Goal: Transaction & Acquisition: Book appointment/travel/reservation

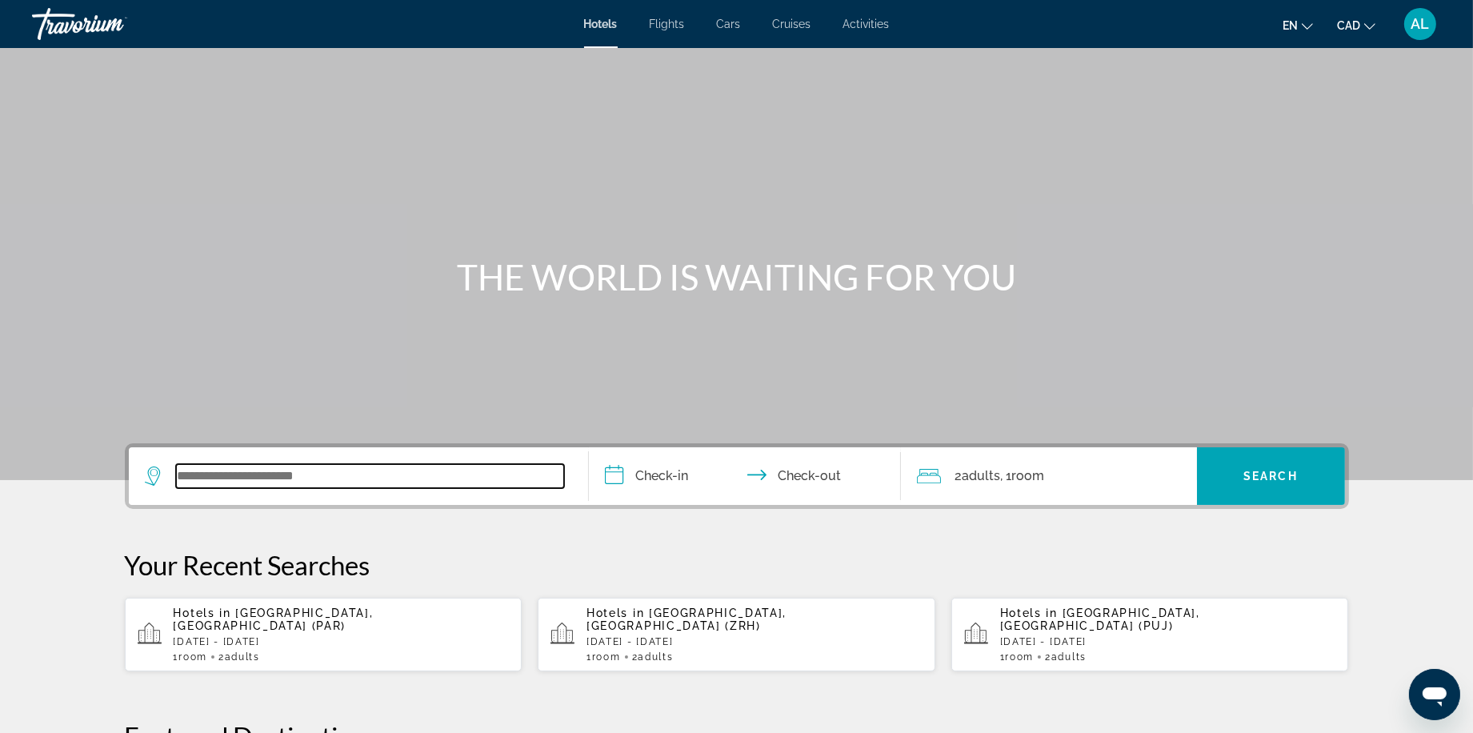
click at [297, 488] on input "Search widget" at bounding box center [370, 476] width 388 height 24
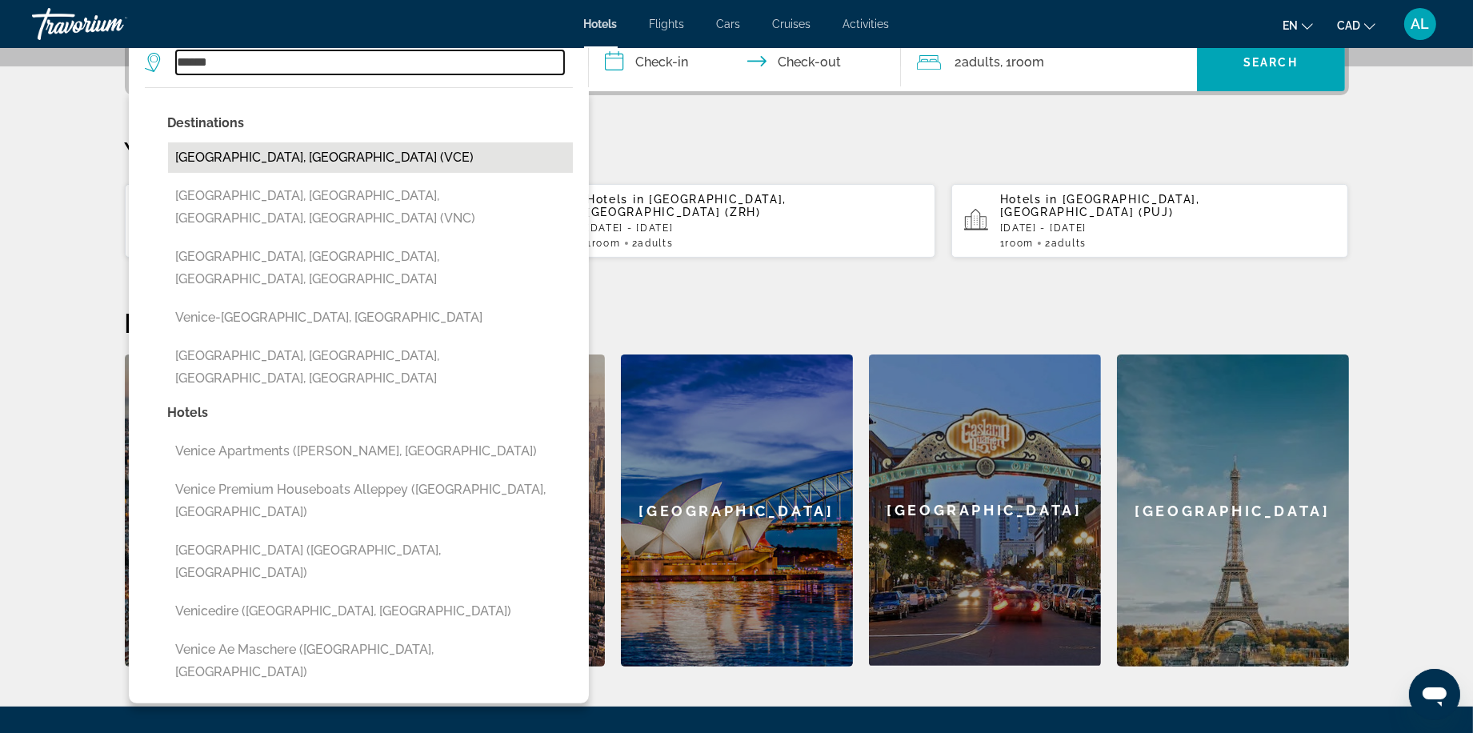
type input "******"
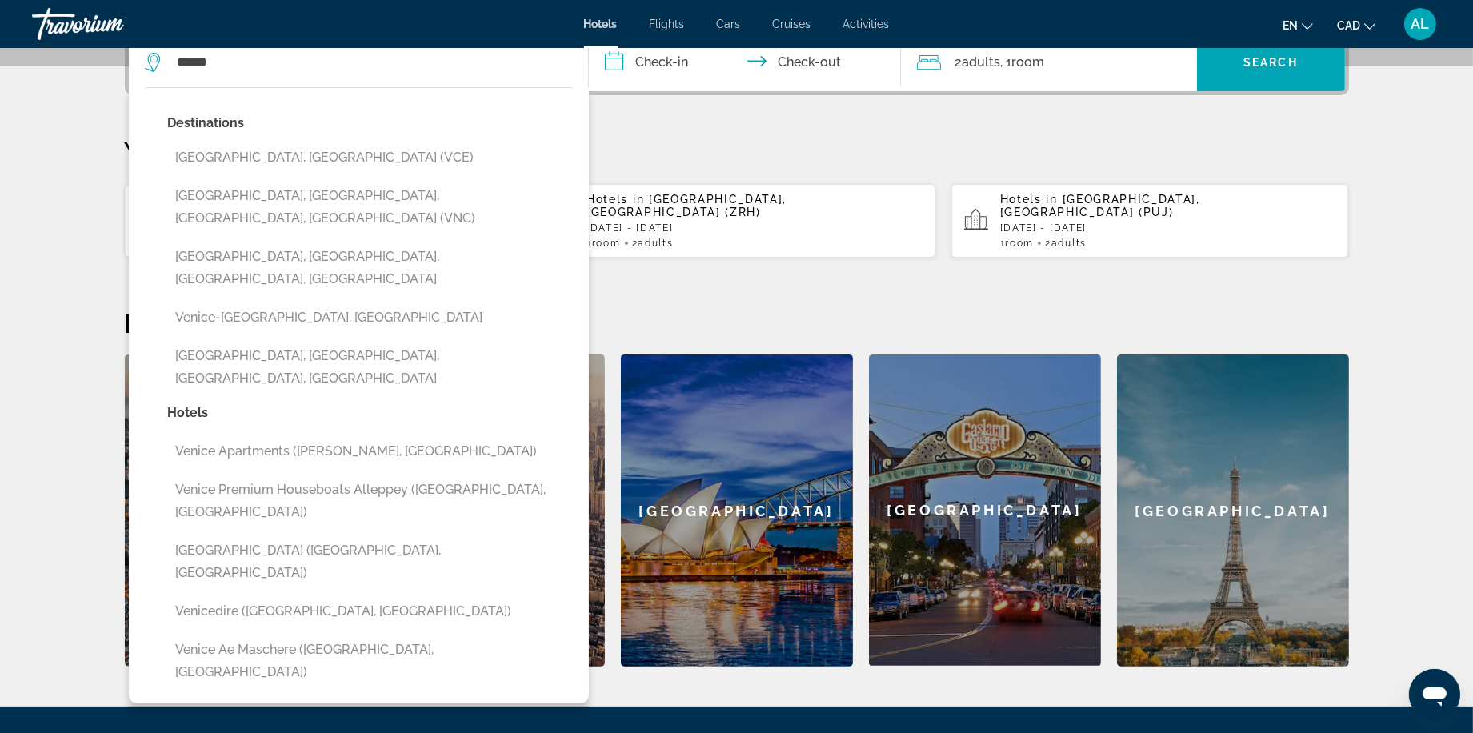
drag, startPoint x: 237, startPoint y: 178, endPoint x: 254, endPoint y: 146, distance: 36.1
click at [254, 146] on div "Destinations [GEOGRAPHIC_DATA], [GEOGRAPHIC_DATA] (VCE) [GEOGRAPHIC_DATA], [GEO…" at bounding box center [370, 257] width 405 height 290
drag, startPoint x: 670, startPoint y: 91, endPoint x: 665, endPoint y: 99, distance: 9.3
click at [670, 93] on input "**********" at bounding box center [748, 65] width 318 height 62
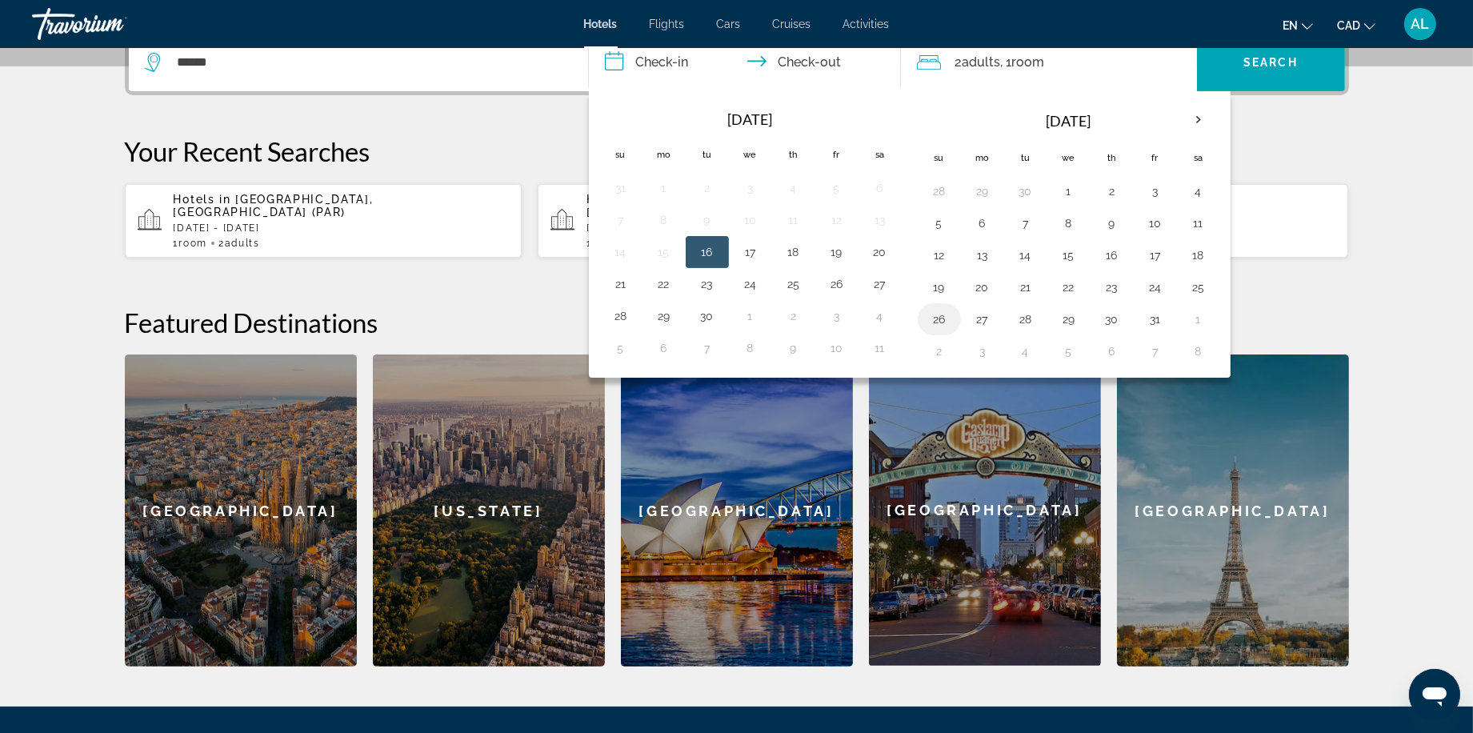
drag, startPoint x: 940, startPoint y: 355, endPoint x: 951, endPoint y: 354, distance: 11.3
click at [941, 330] on button "26" at bounding box center [939, 319] width 26 height 22
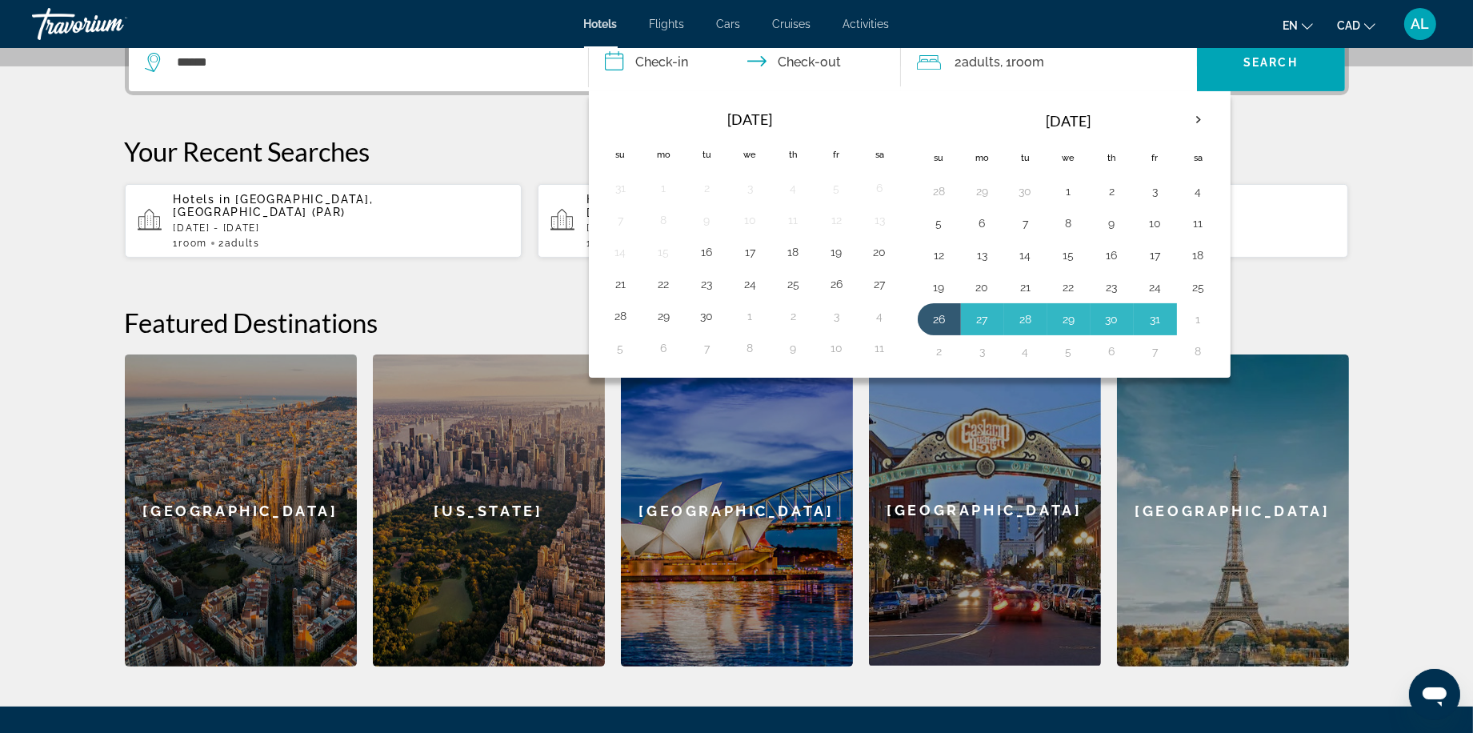
drag, startPoint x: 1209, startPoint y: 354, endPoint x: 1212, endPoint y: 370, distance: 15.5
click at [1209, 330] on button "1" at bounding box center [1199, 319] width 26 height 22
type input "**********"
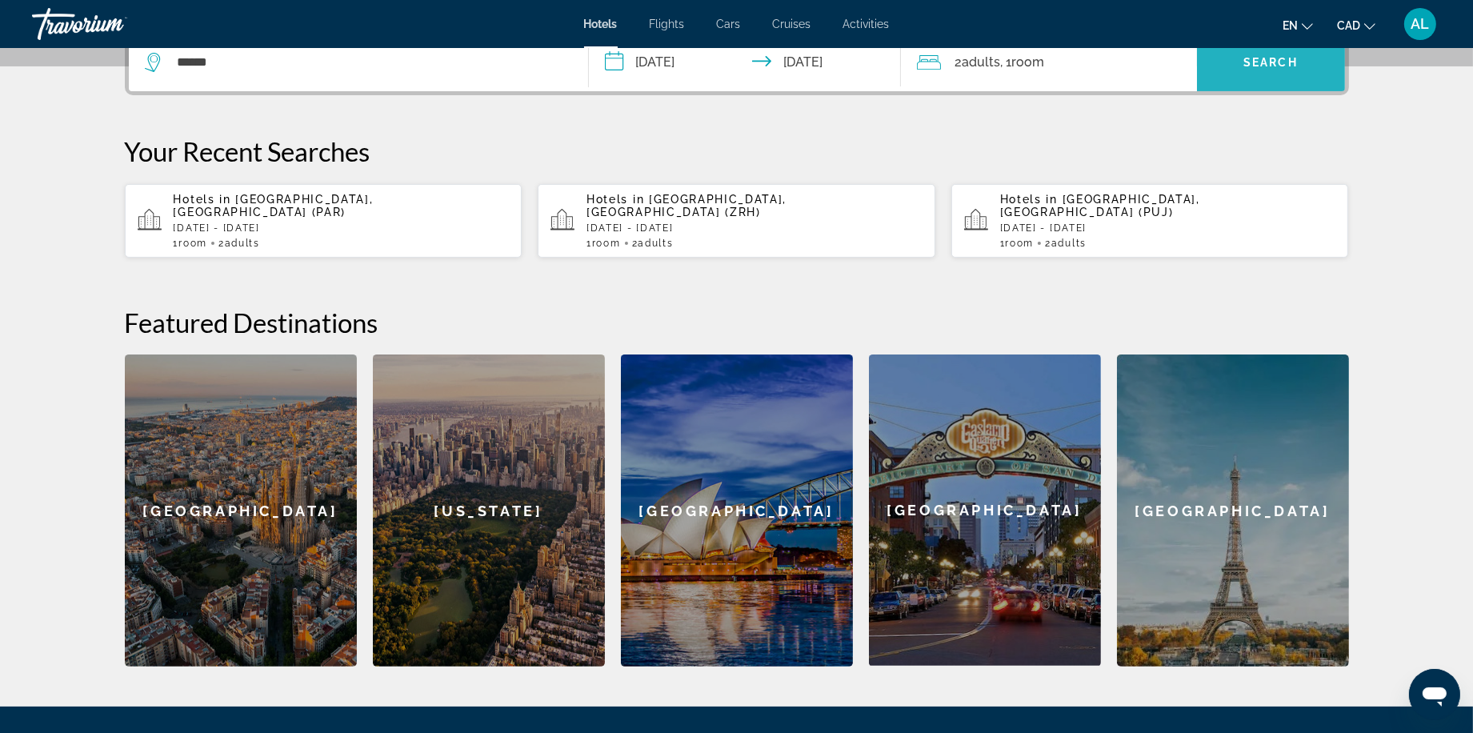
drag, startPoint x: 1284, startPoint y: 76, endPoint x: 1267, endPoint y: 91, distance: 22.7
click at [1284, 76] on span "Search widget" at bounding box center [1271, 62] width 148 height 38
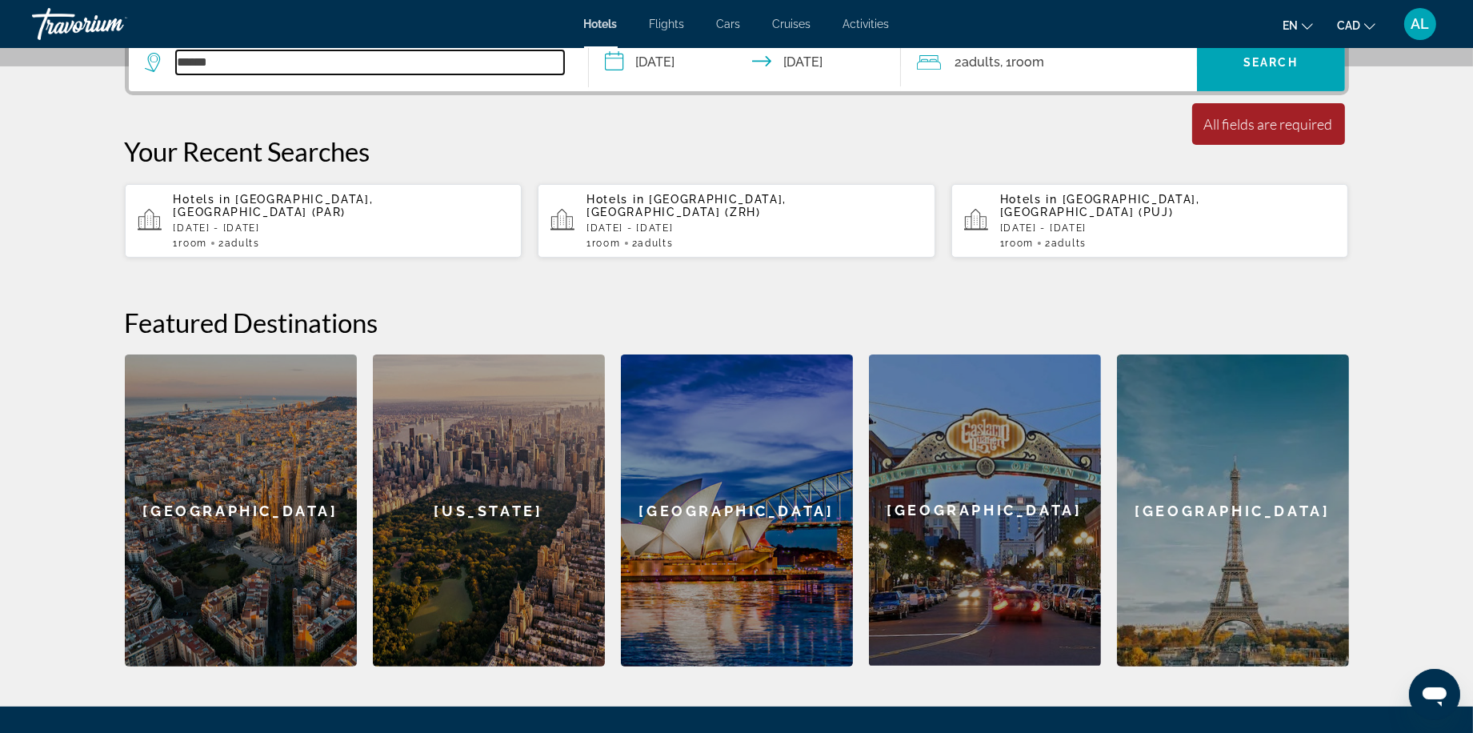
click at [425, 74] on input "******" at bounding box center [370, 62] width 388 height 24
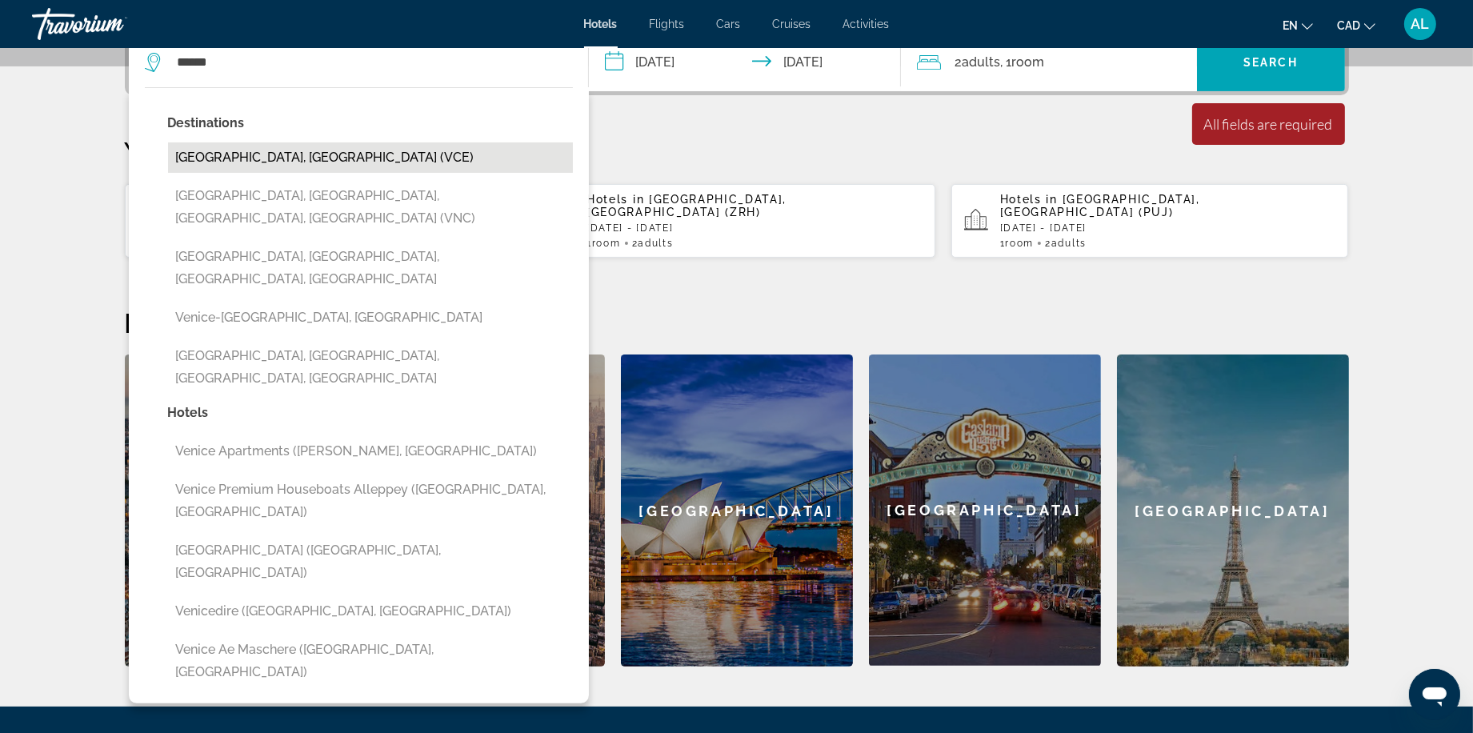
click at [214, 173] on button "[GEOGRAPHIC_DATA], [GEOGRAPHIC_DATA] (VCE)" at bounding box center [370, 157] width 405 height 30
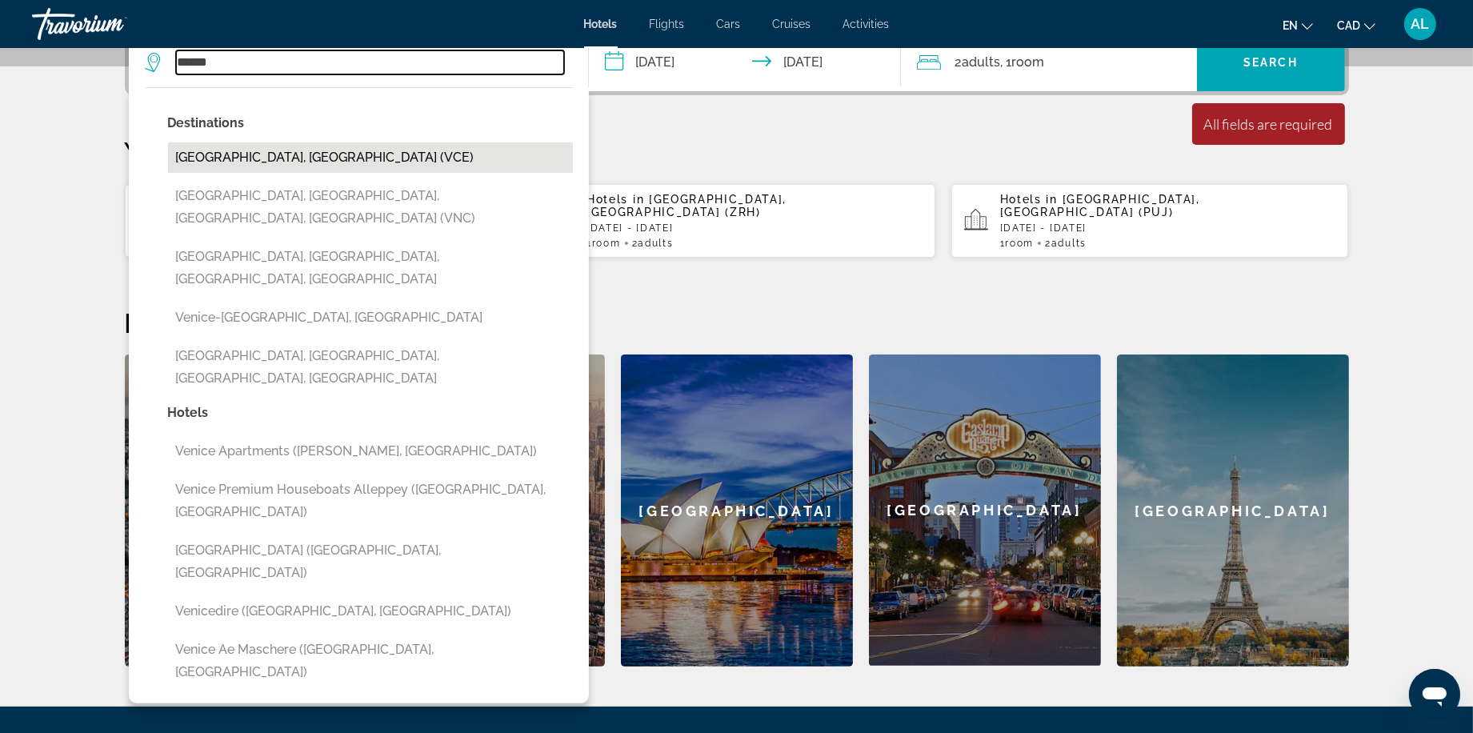
type input "**********"
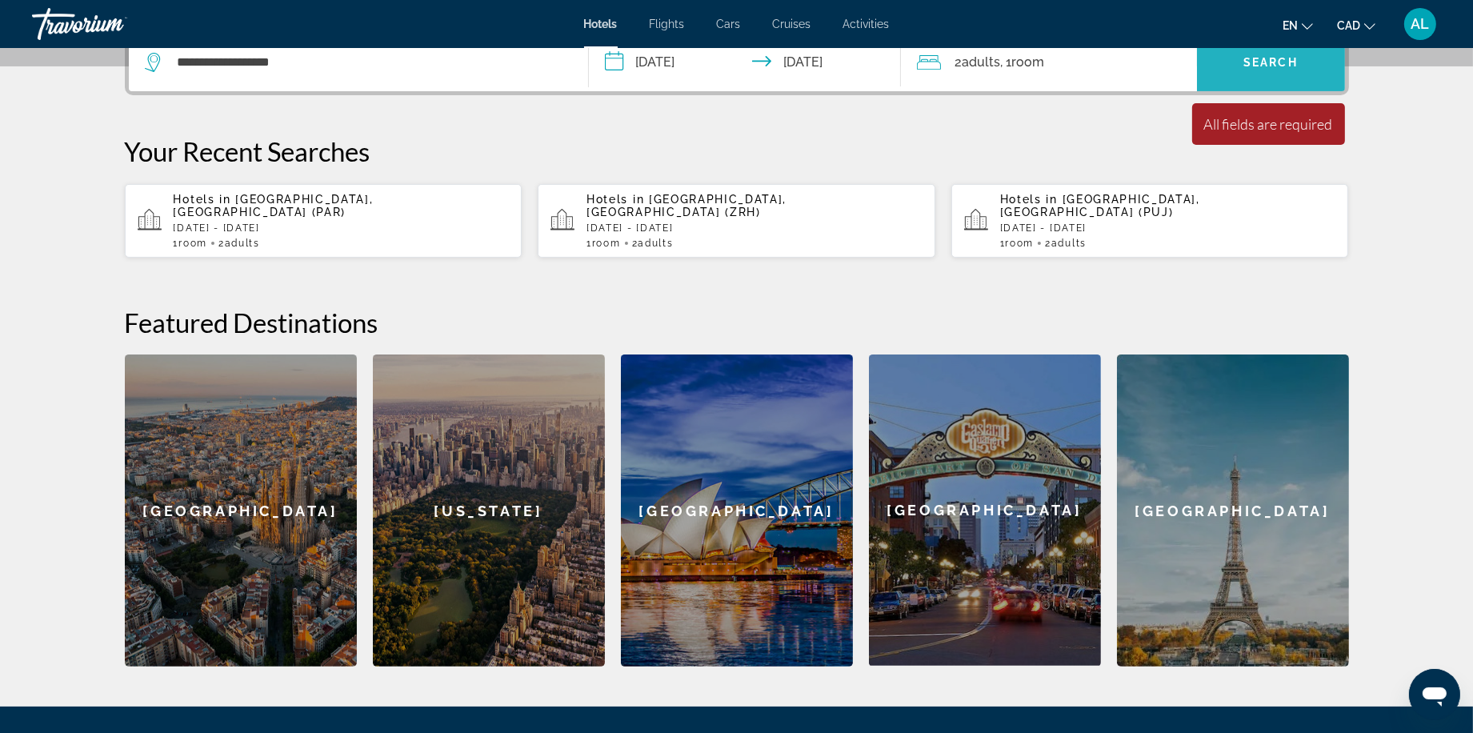
click at [1298, 69] on span "Search" at bounding box center [1270, 62] width 54 height 13
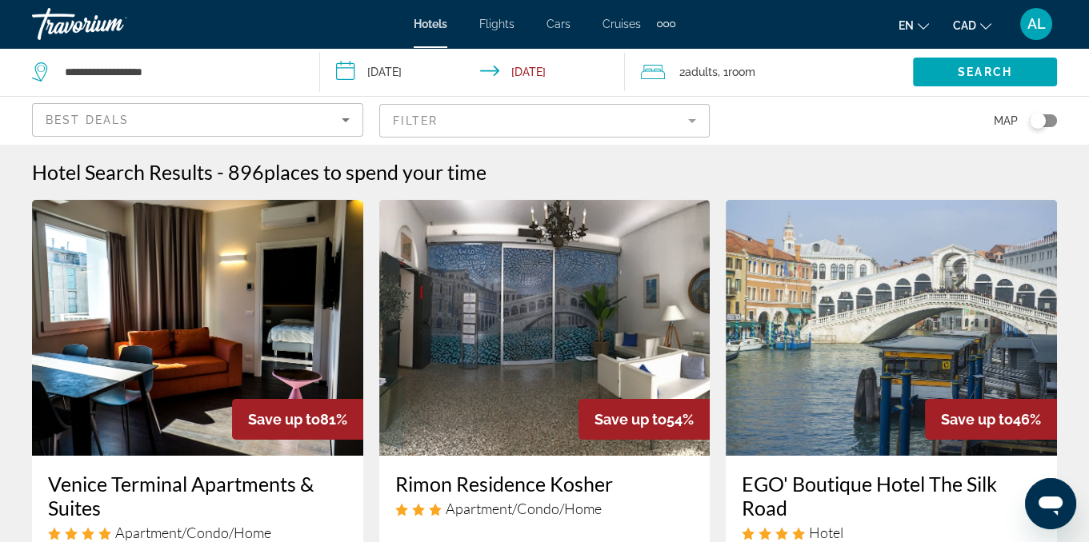
click at [682, 124] on mat-form-field "Filter" at bounding box center [544, 121] width 331 height 34
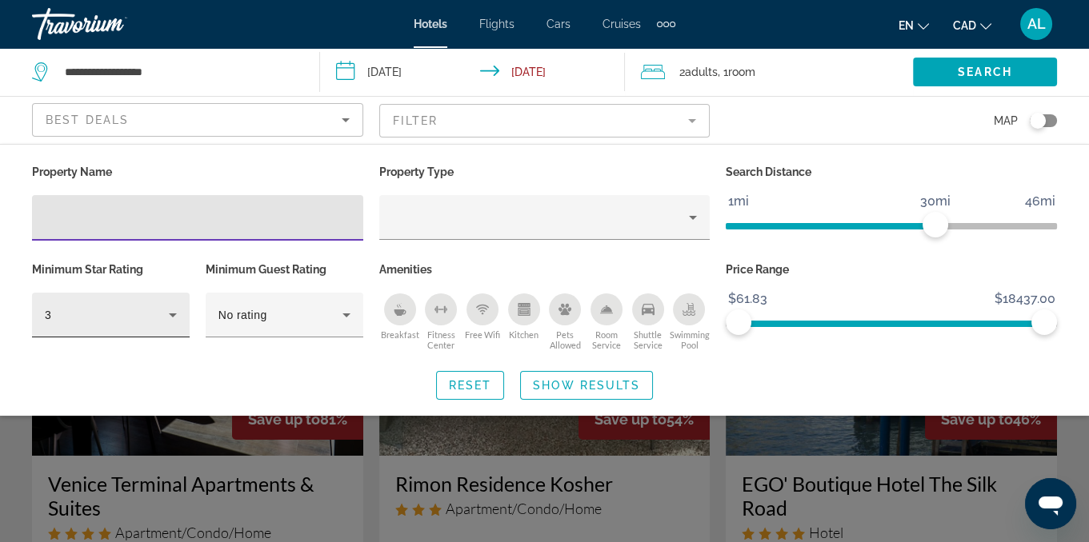
click at [160, 314] on div "3" at bounding box center [107, 315] width 124 height 19
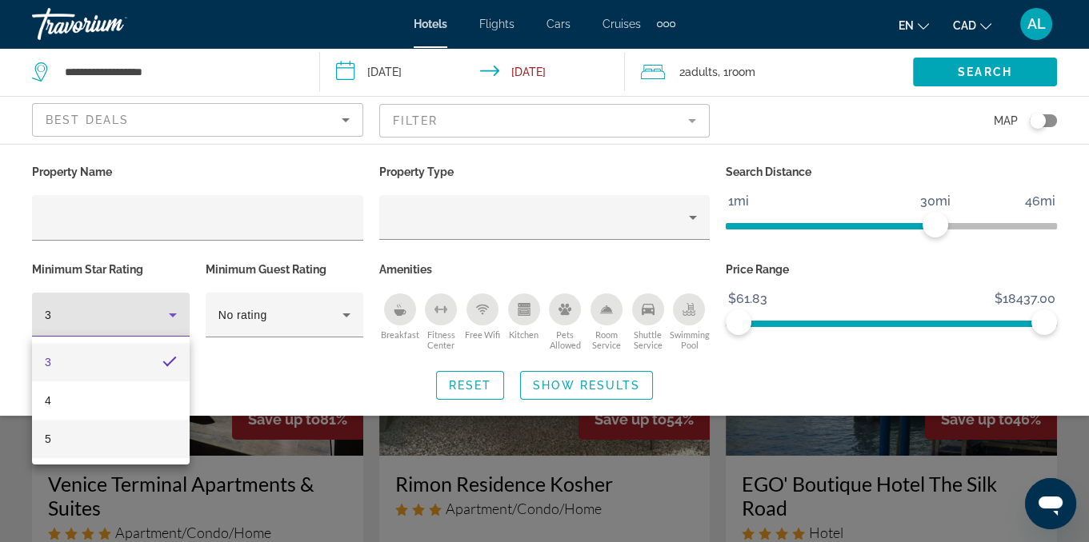
click at [82, 434] on mat-option "5" at bounding box center [111, 439] width 158 height 38
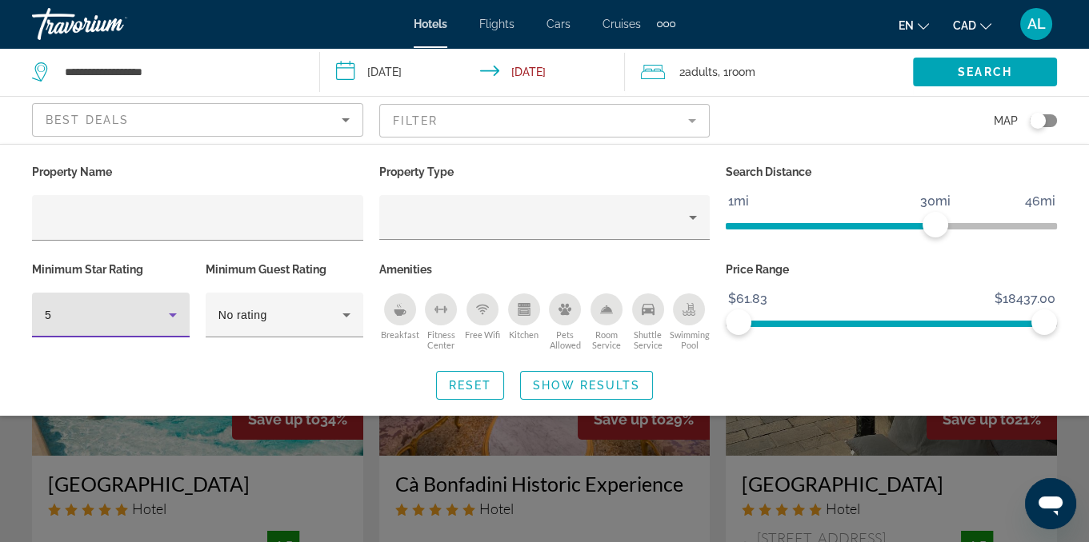
drag, startPoint x: 562, startPoint y: 383, endPoint x: 558, endPoint y: 394, distance: 11.9
click at [562, 383] on span "Show Results" at bounding box center [586, 385] width 107 height 13
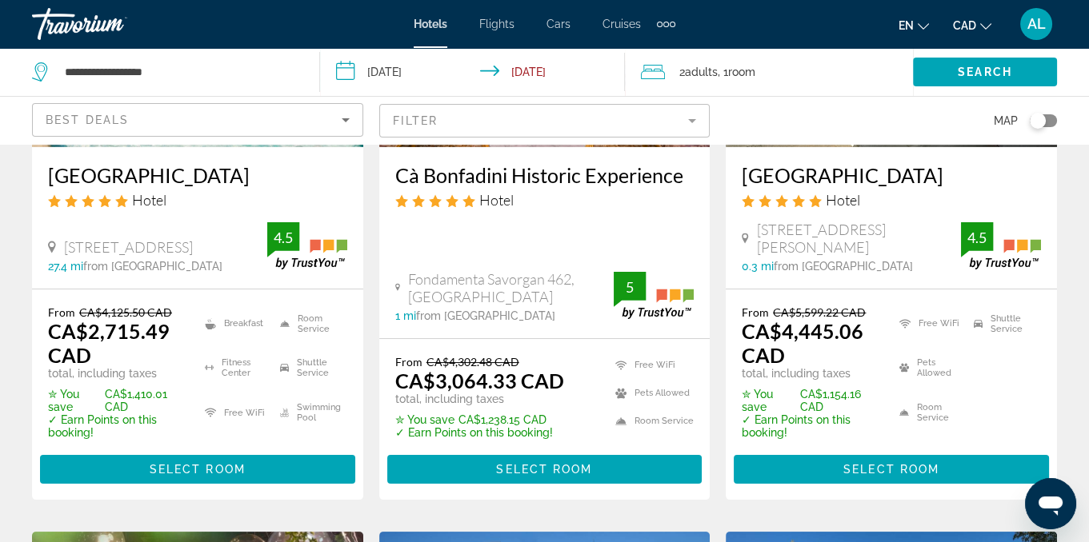
scroll to position [321, 0]
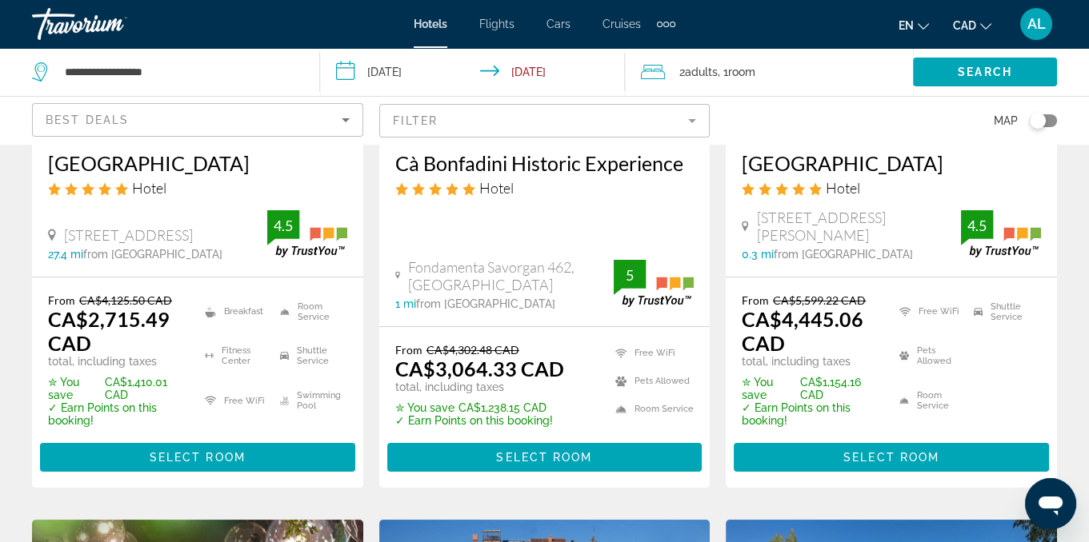
drag, startPoint x: 124, startPoint y: 378, endPoint x: 161, endPoint y: 394, distance: 40.1
click at [176, 380] on p "✮ You save CA$1,410.01 CAD" at bounding box center [116, 389] width 137 height 26
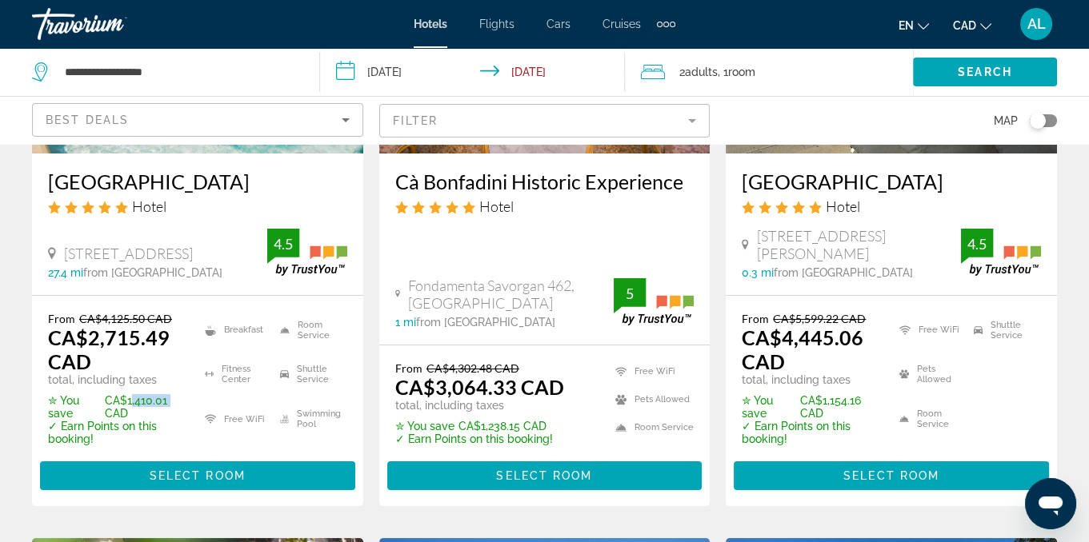
scroll to position [314, 0]
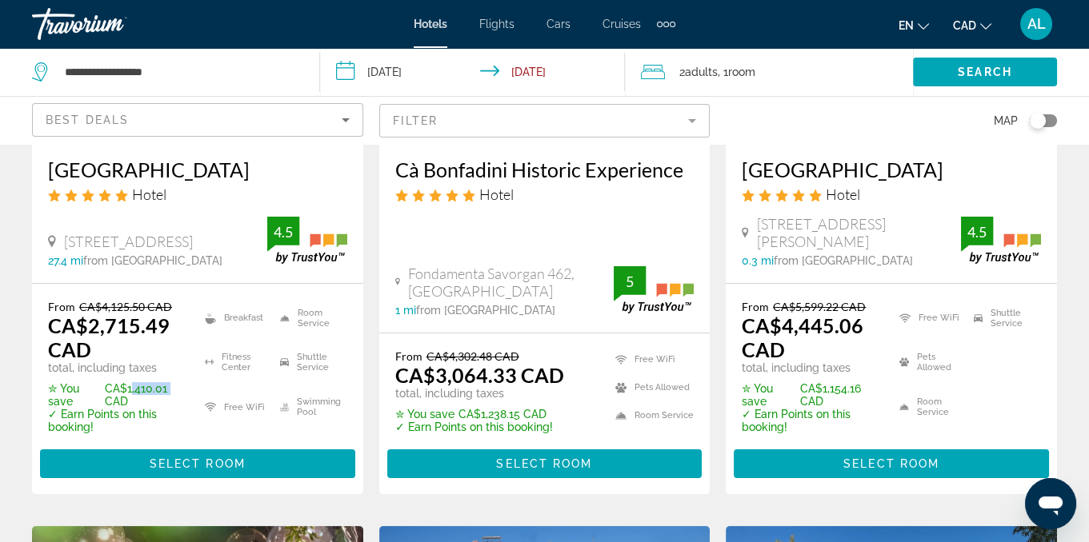
drag, startPoint x: 486, startPoint y: 410, endPoint x: 532, endPoint y: 418, distance: 47.1
click at [558, 408] on p "✮ You save CA$1,238.15 CAD" at bounding box center [479, 414] width 169 height 13
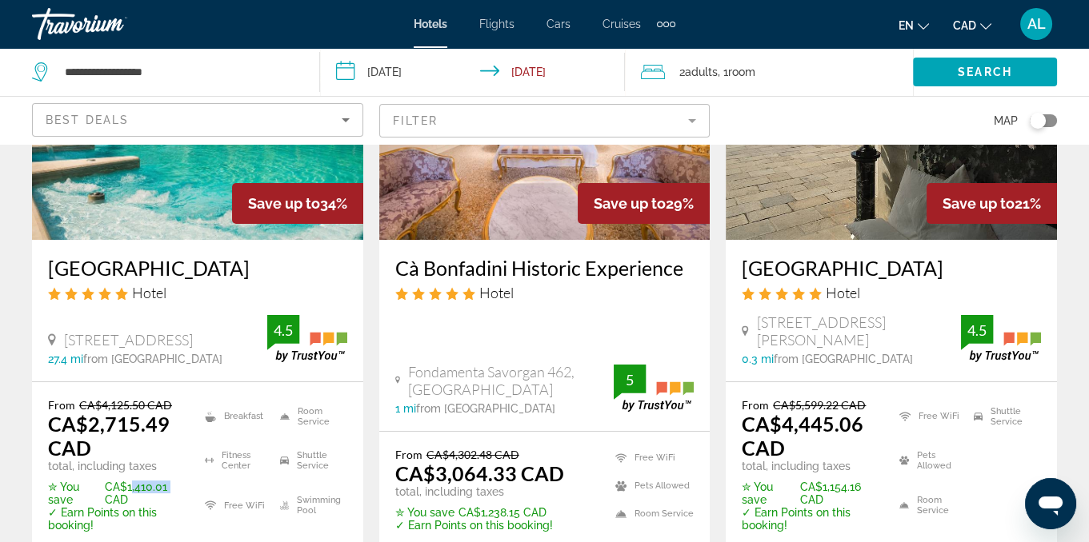
scroll to position [181, 0]
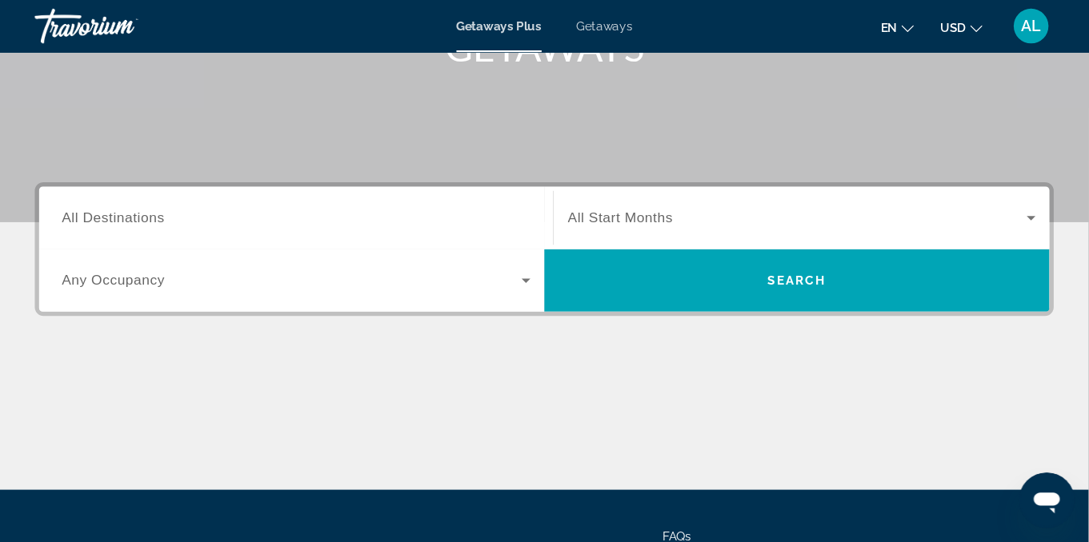
scroll to position [275, 0]
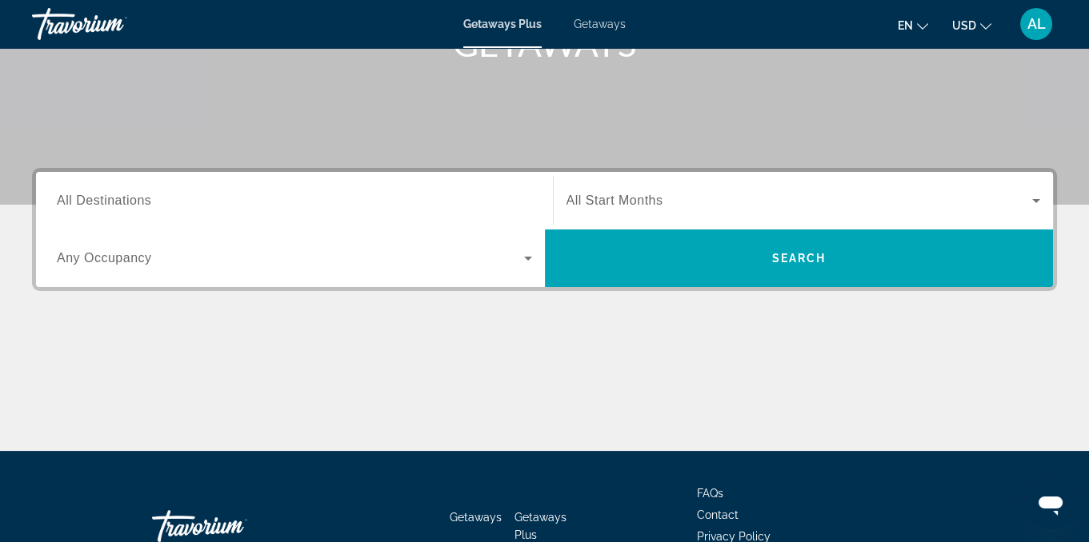
click at [140, 194] on span "All Destinations" at bounding box center [104, 201] width 94 height 14
click at [140, 193] on input "Destination All Destinations" at bounding box center [294, 201] width 475 height 19
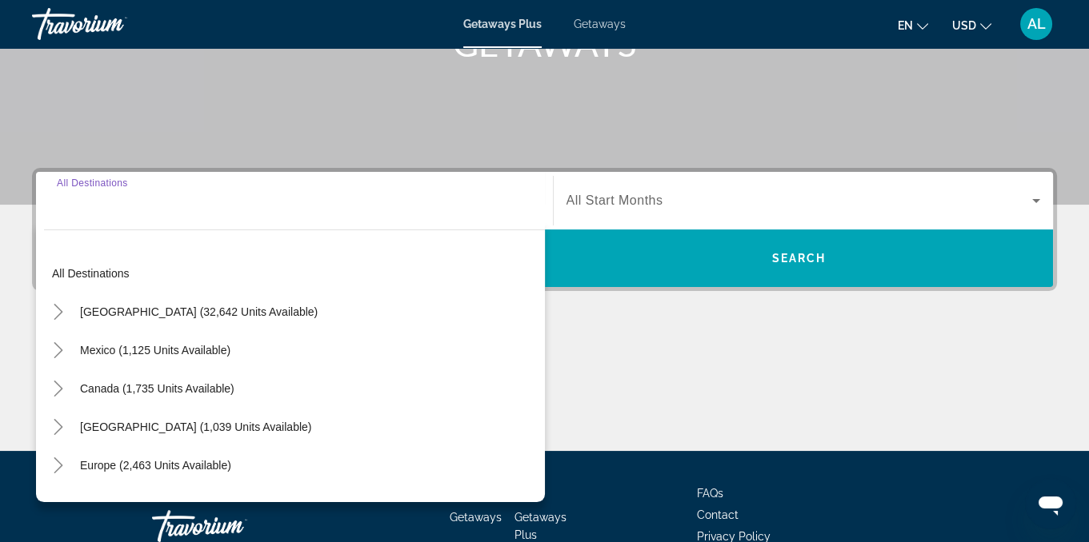
scroll to position [378, 0]
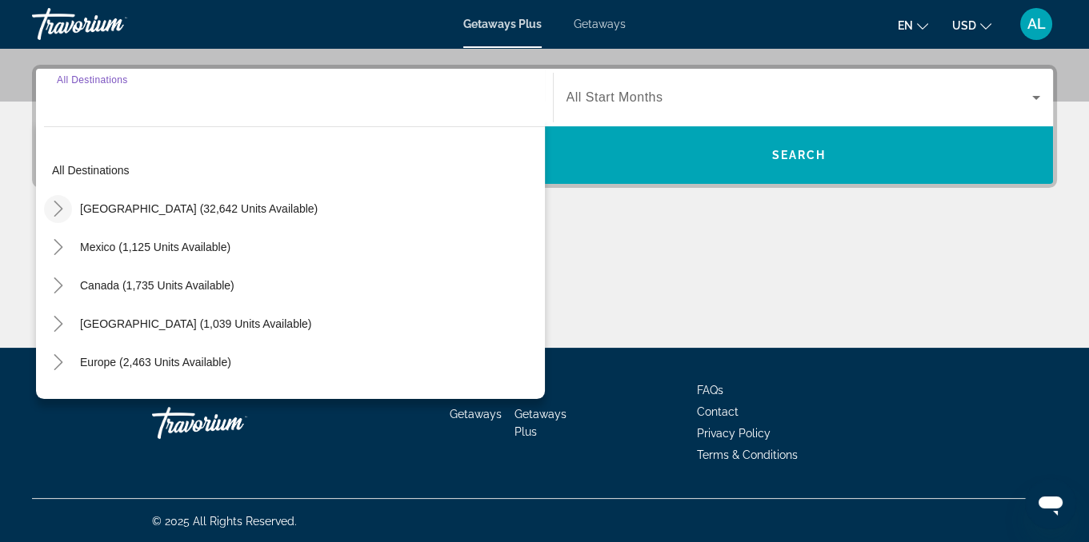
click at [62, 206] on icon "Toggle United States (32,642 units available)" at bounding box center [58, 209] width 16 height 16
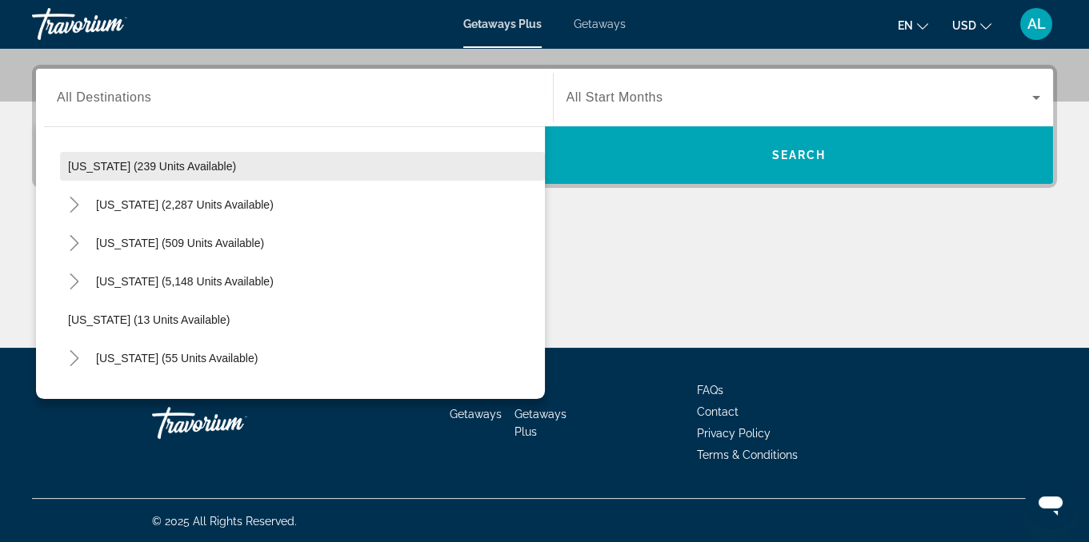
scroll to position [126, 0]
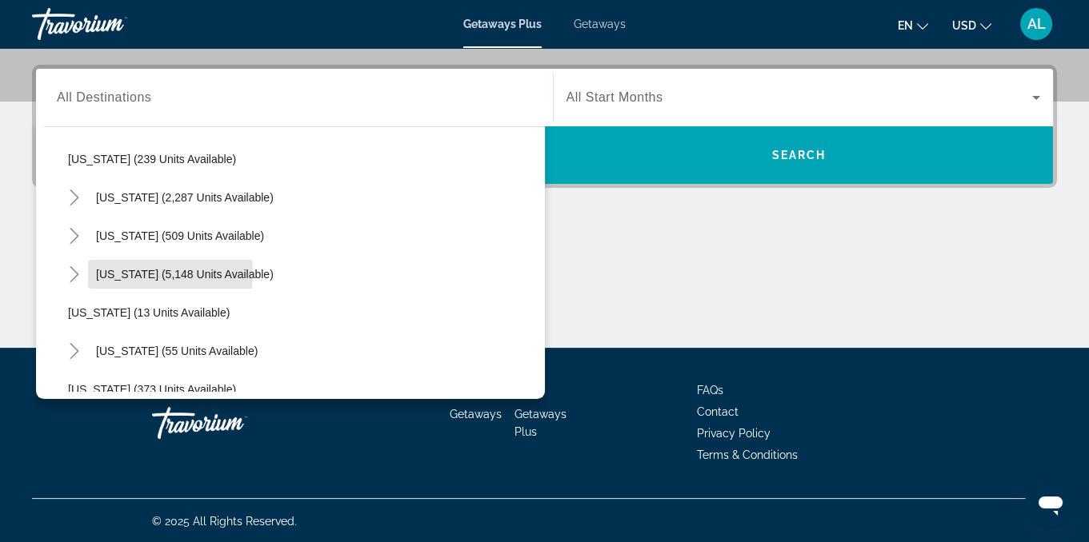
click at [121, 272] on span "Florida (5,148 units available)" at bounding box center [185, 274] width 178 height 13
type input "**********"
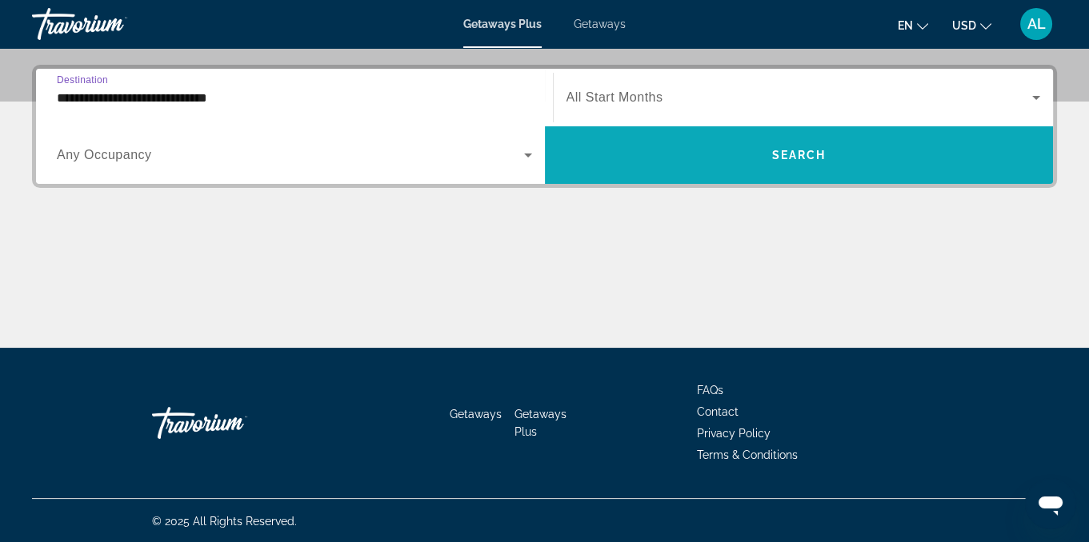
click at [810, 154] on span "Search" at bounding box center [798, 155] width 54 height 13
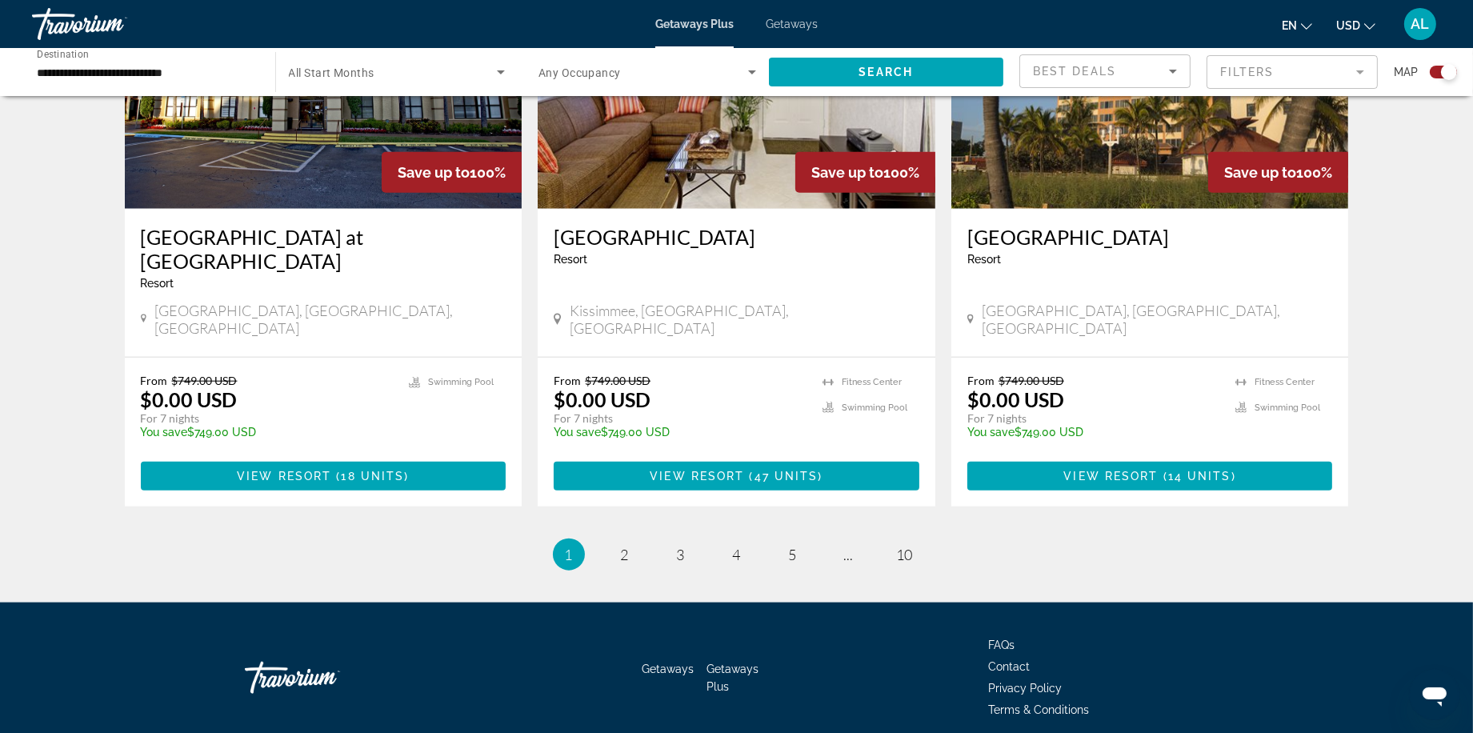
scroll to position [2450, 0]
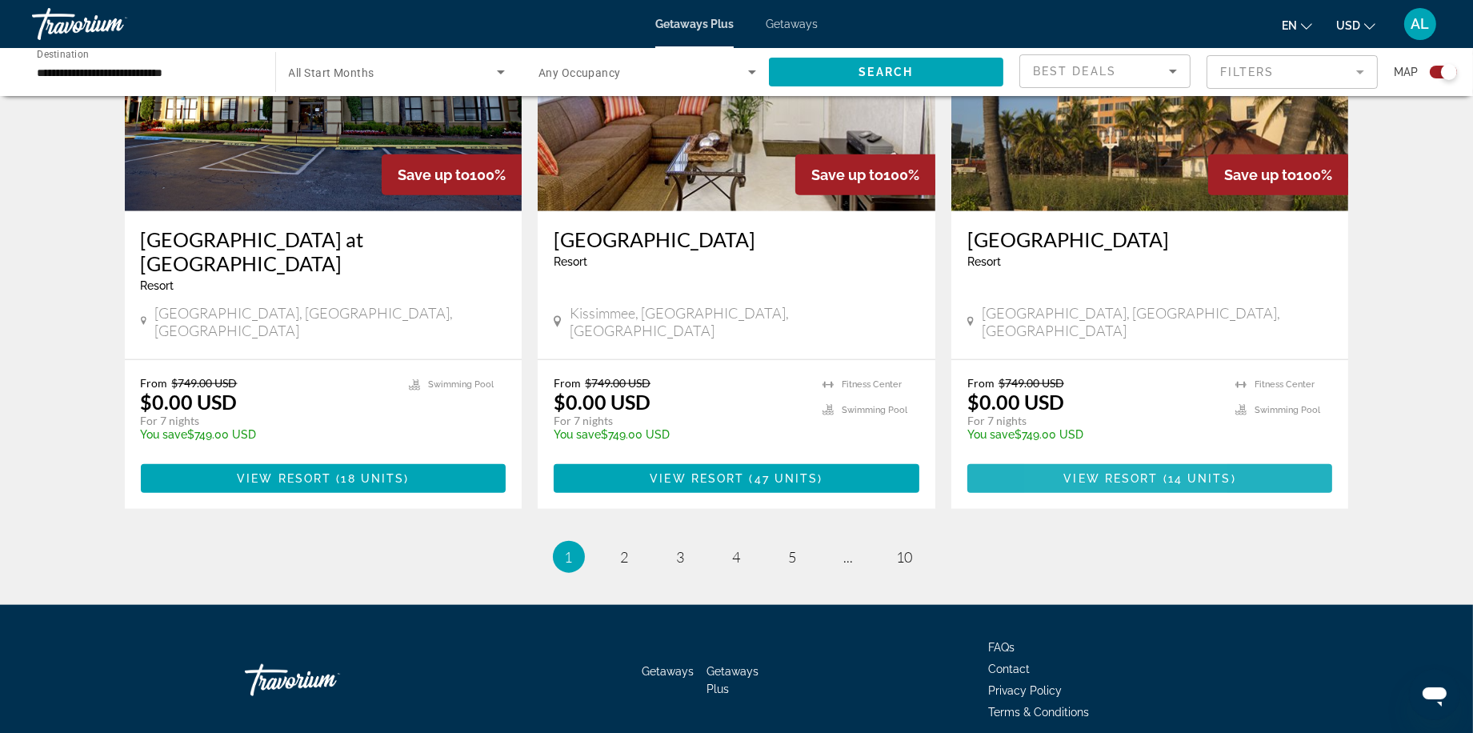
click at [1088, 479] on span "View Resort" at bounding box center [1111, 478] width 94 height 13
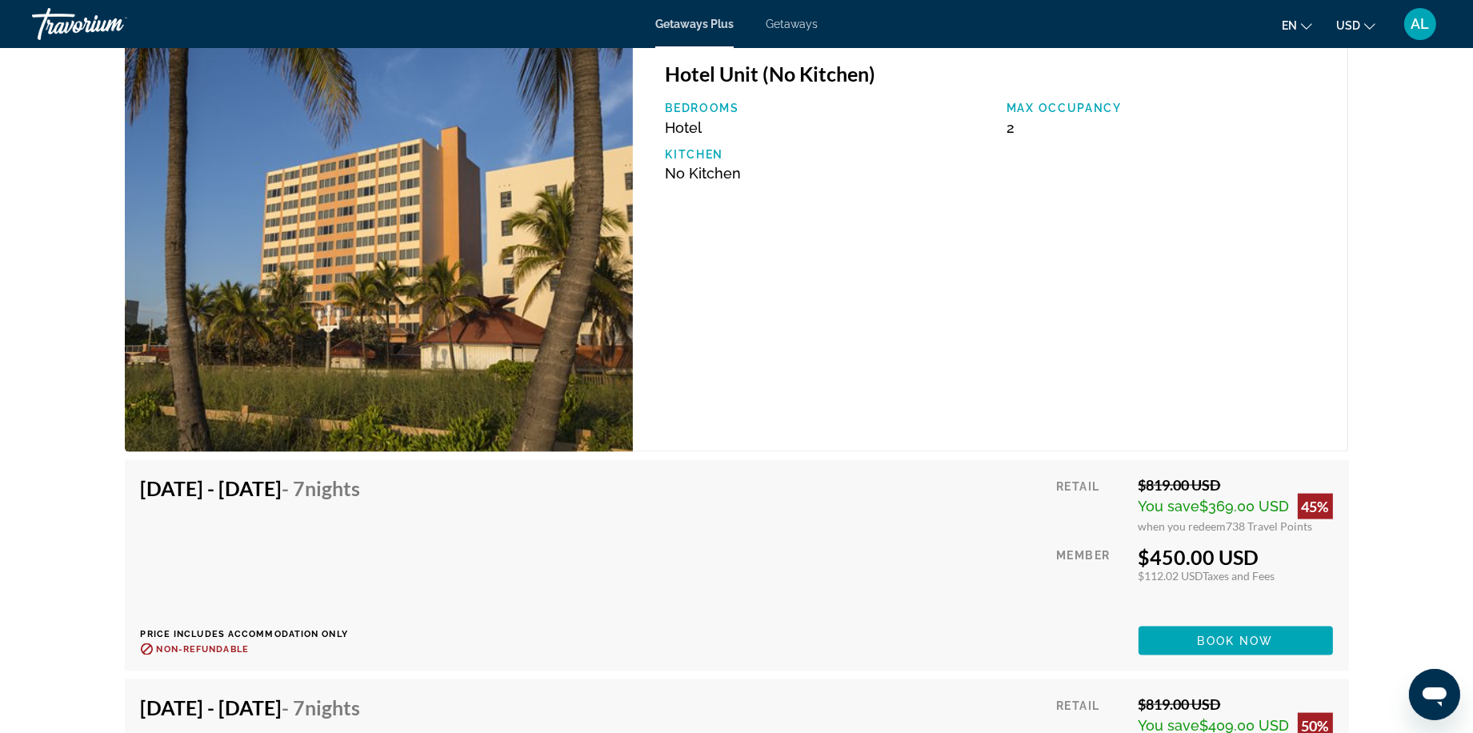
scroll to position [2796, 0]
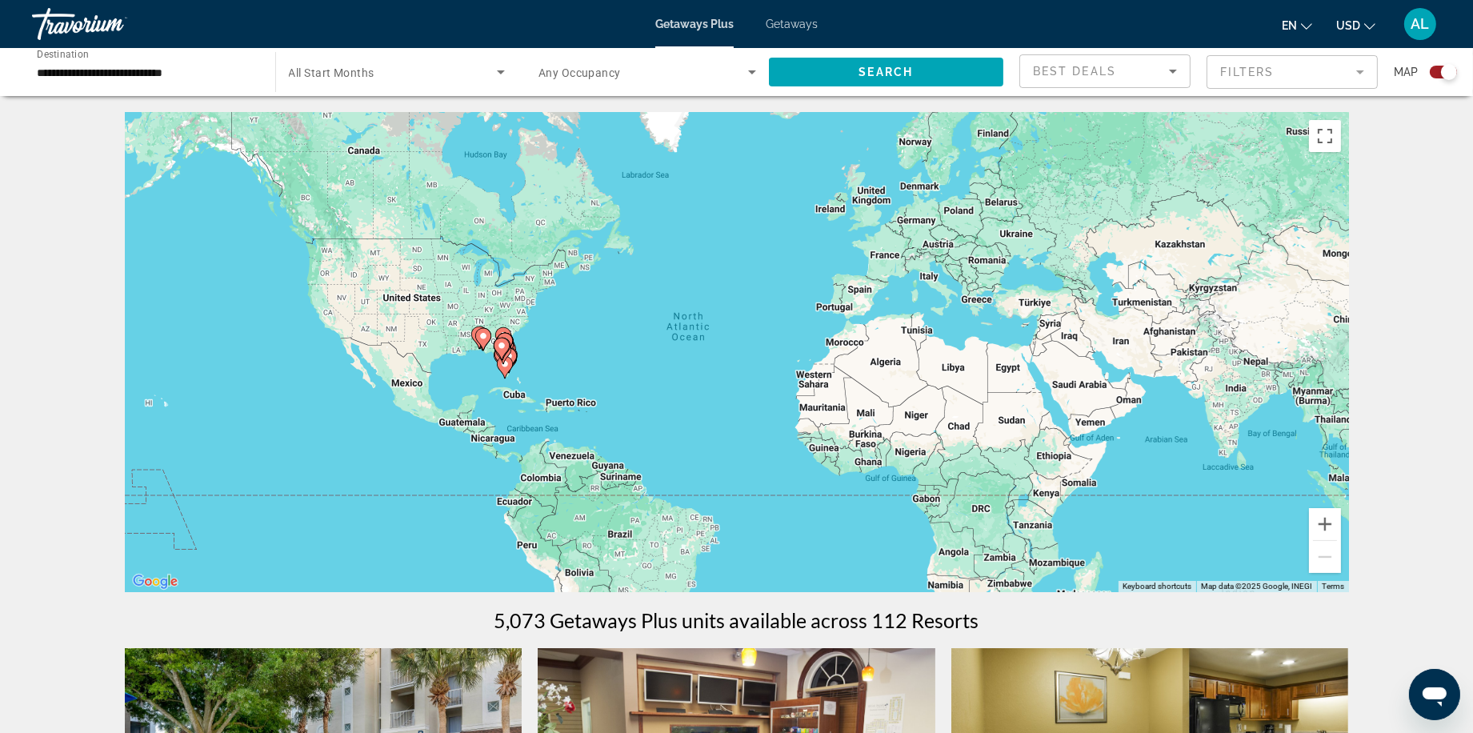
click at [140, 79] on input "**********" at bounding box center [146, 72] width 218 height 19
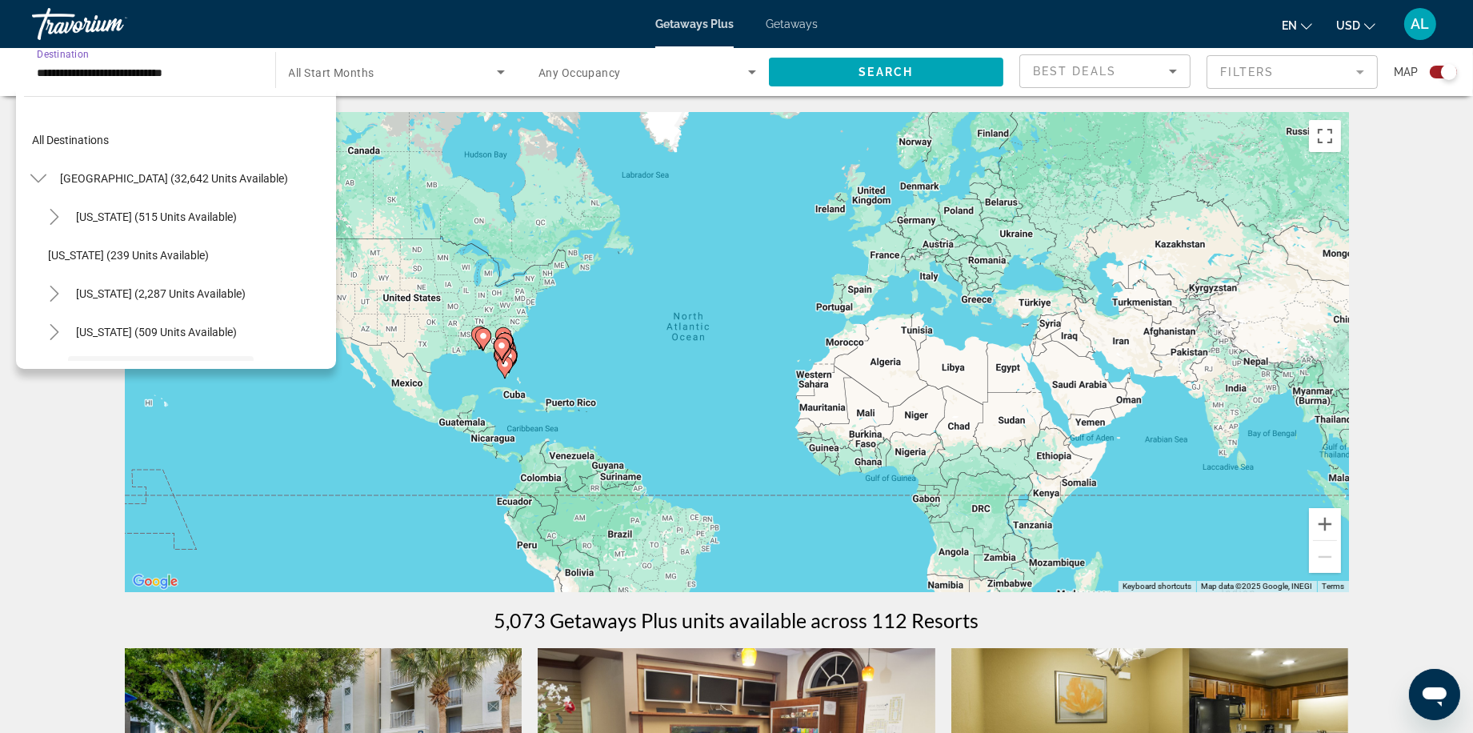
scroll to position [126, 0]
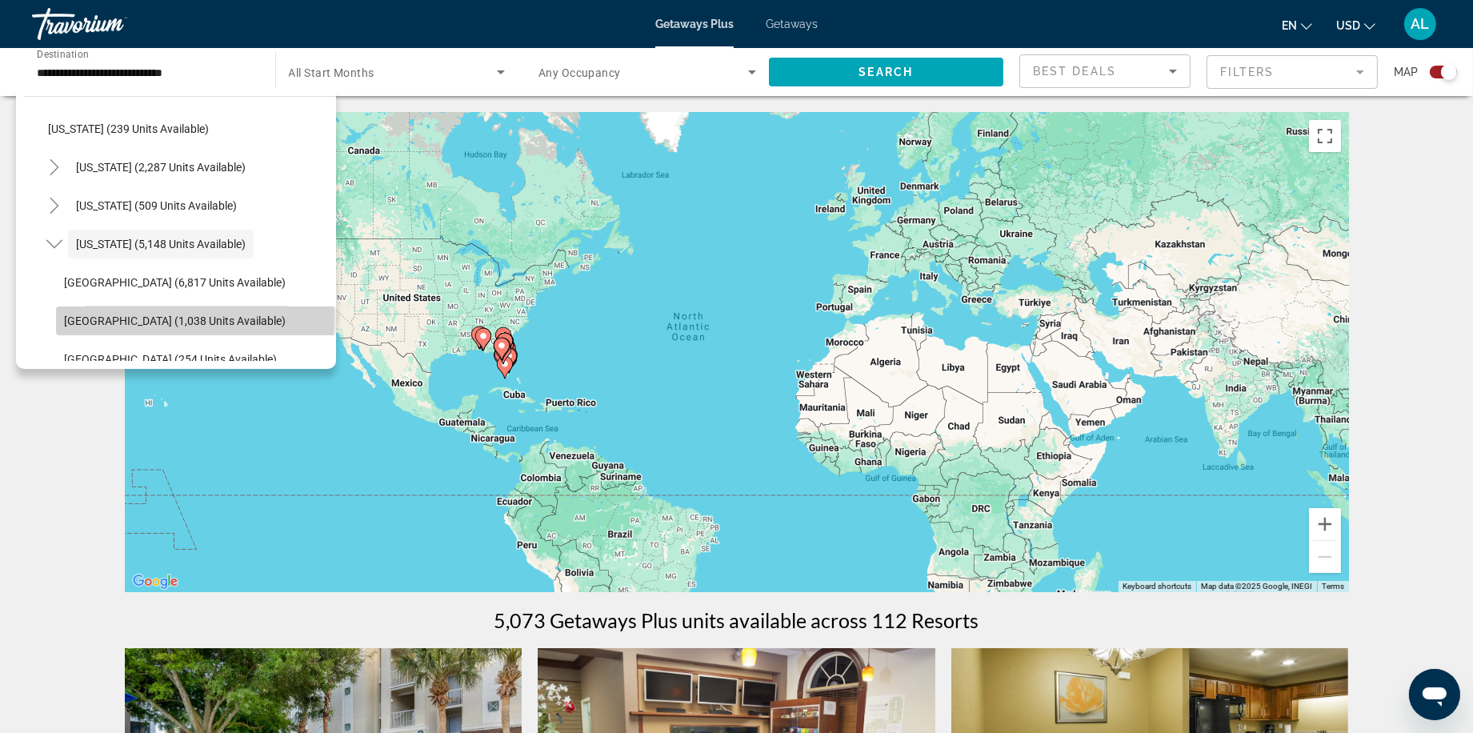
click at [111, 322] on span "East Coast (1,038 units available)" at bounding box center [175, 320] width 222 height 13
type input "**********"
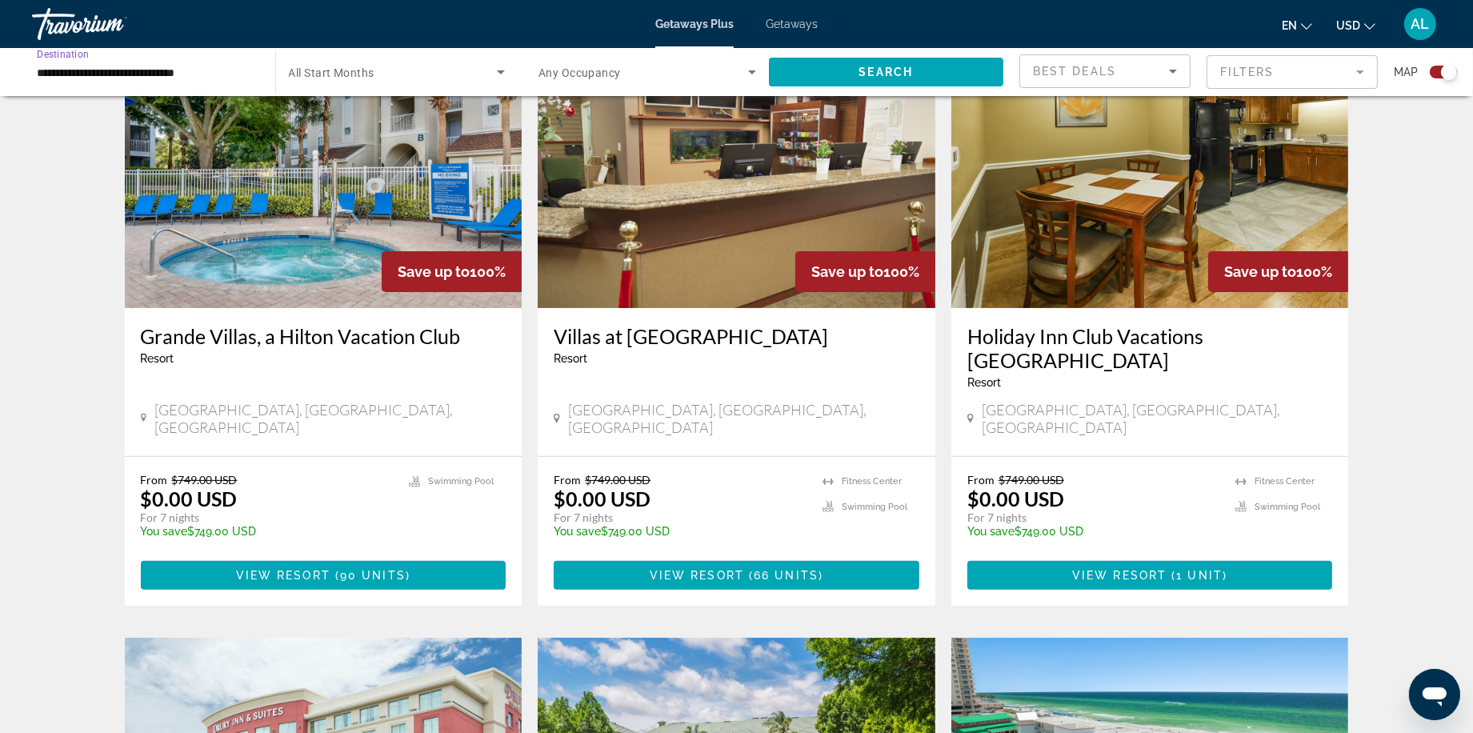
scroll to position [600, 0]
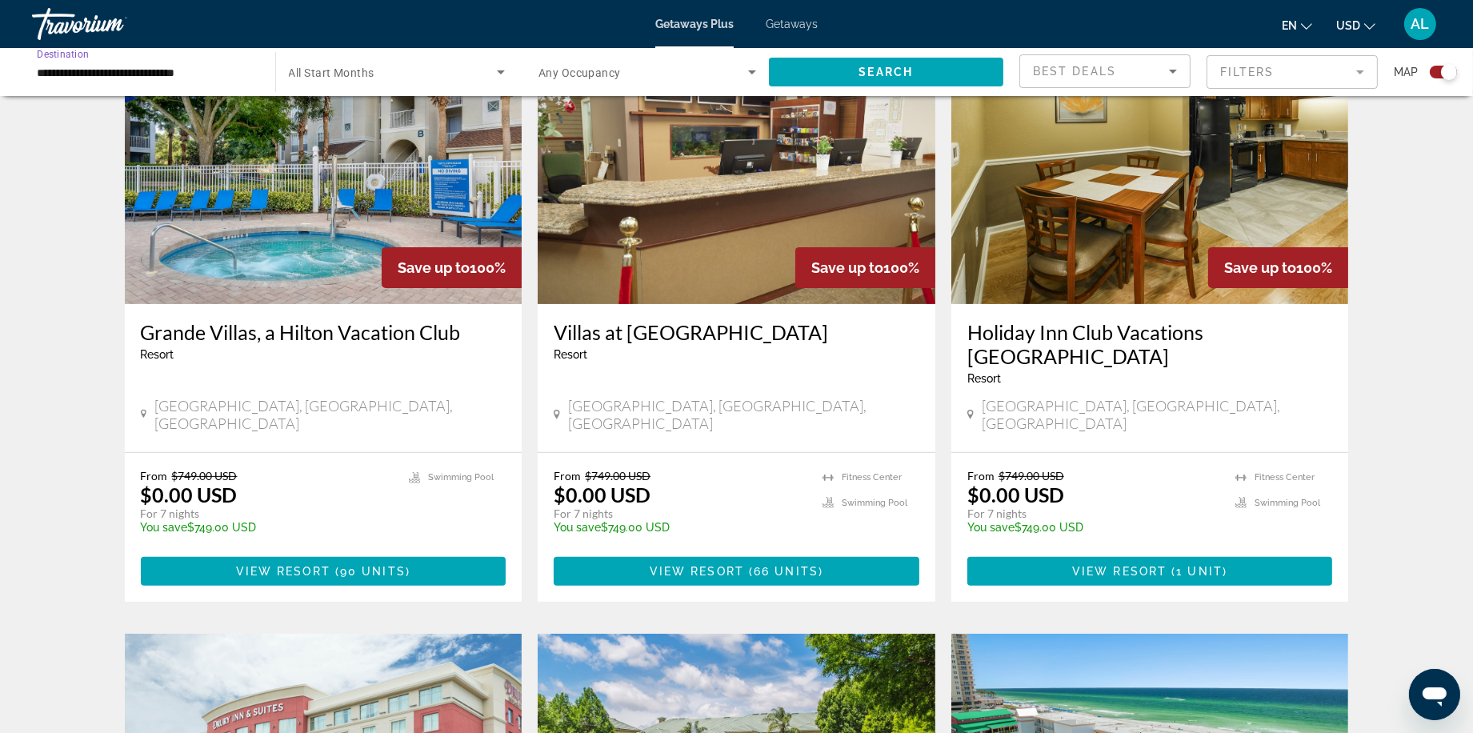
click at [269, 542] on span "View Resort" at bounding box center [283, 571] width 94 height 13
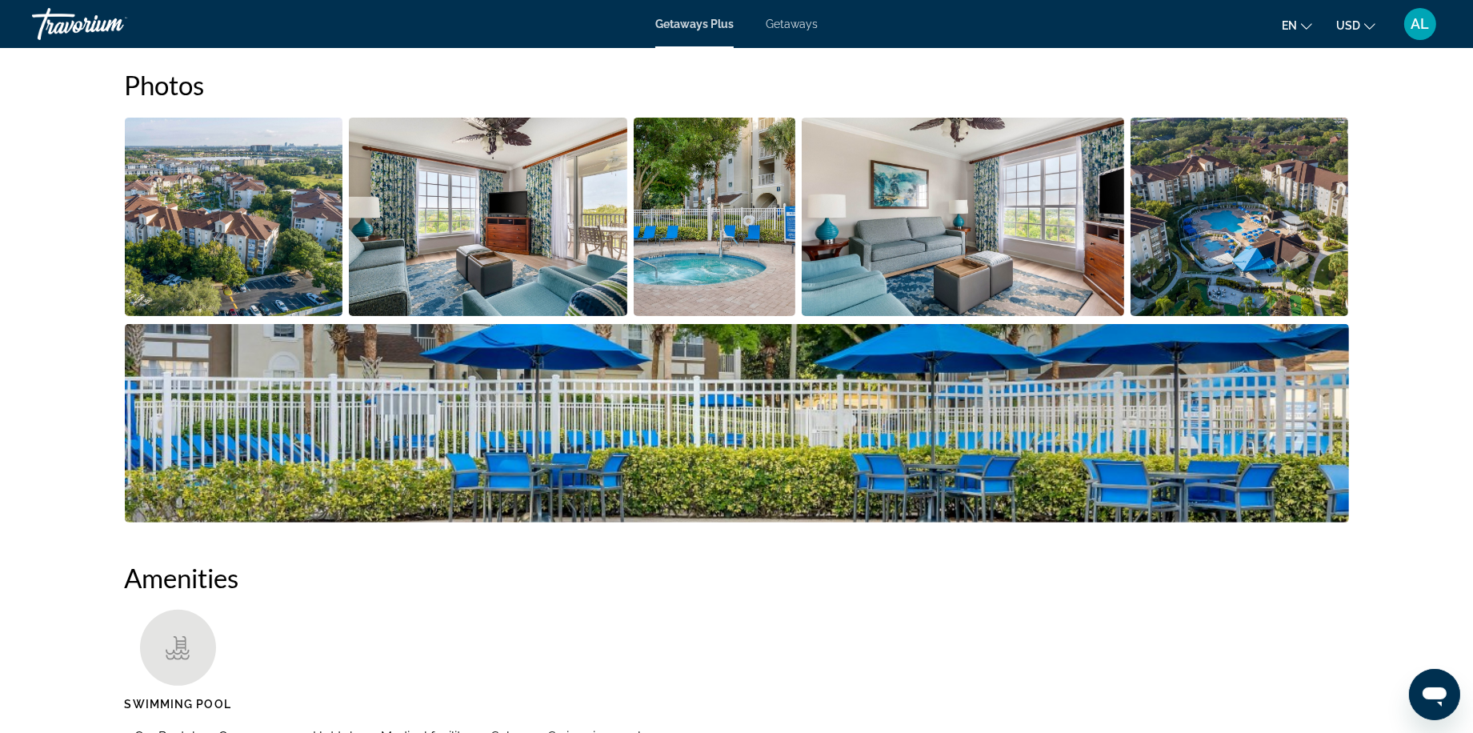
scroll to position [734, 0]
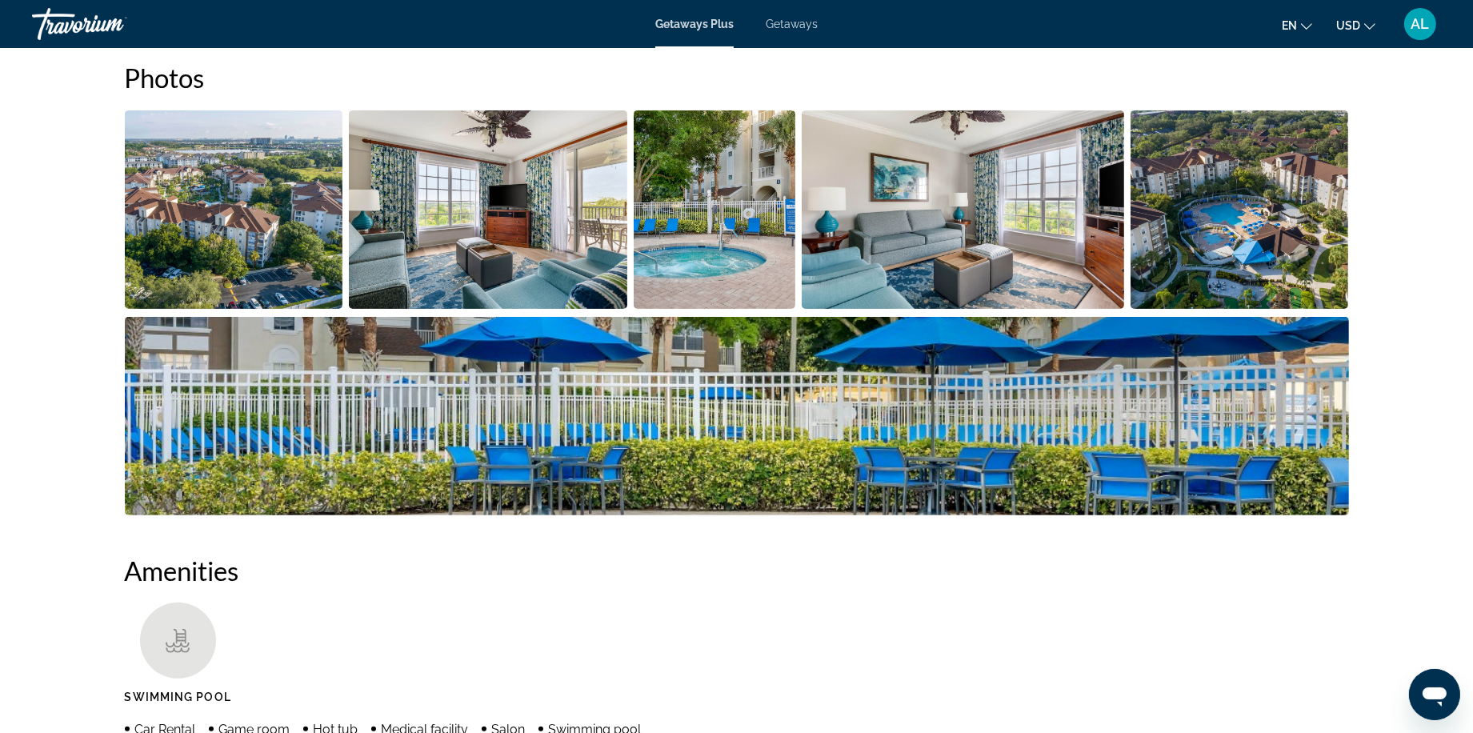
click at [914, 307] on img "Open full-screen image slider" at bounding box center [963, 209] width 322 height 198
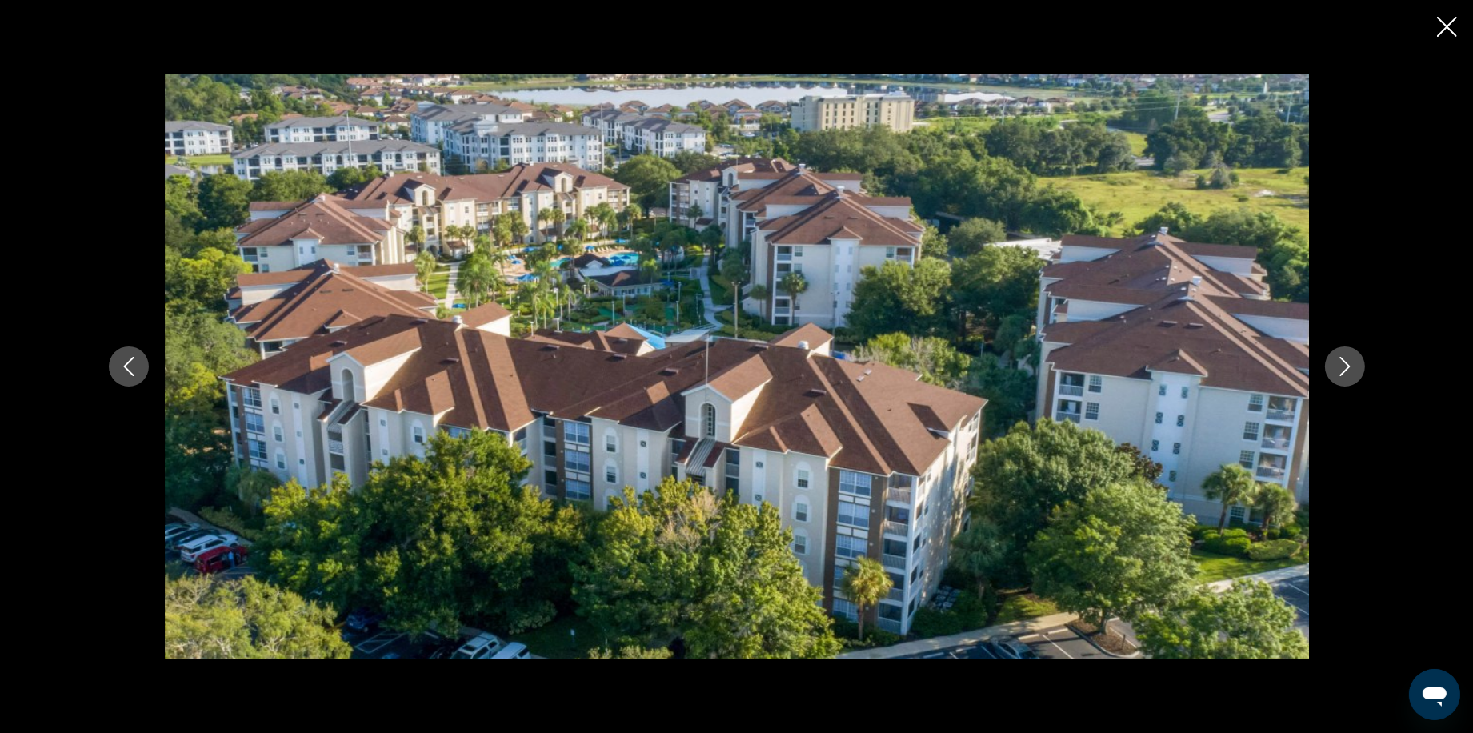
click at [1088, 366] on icon "Next image" at bounding box center [1344, 366] width 10 height 19
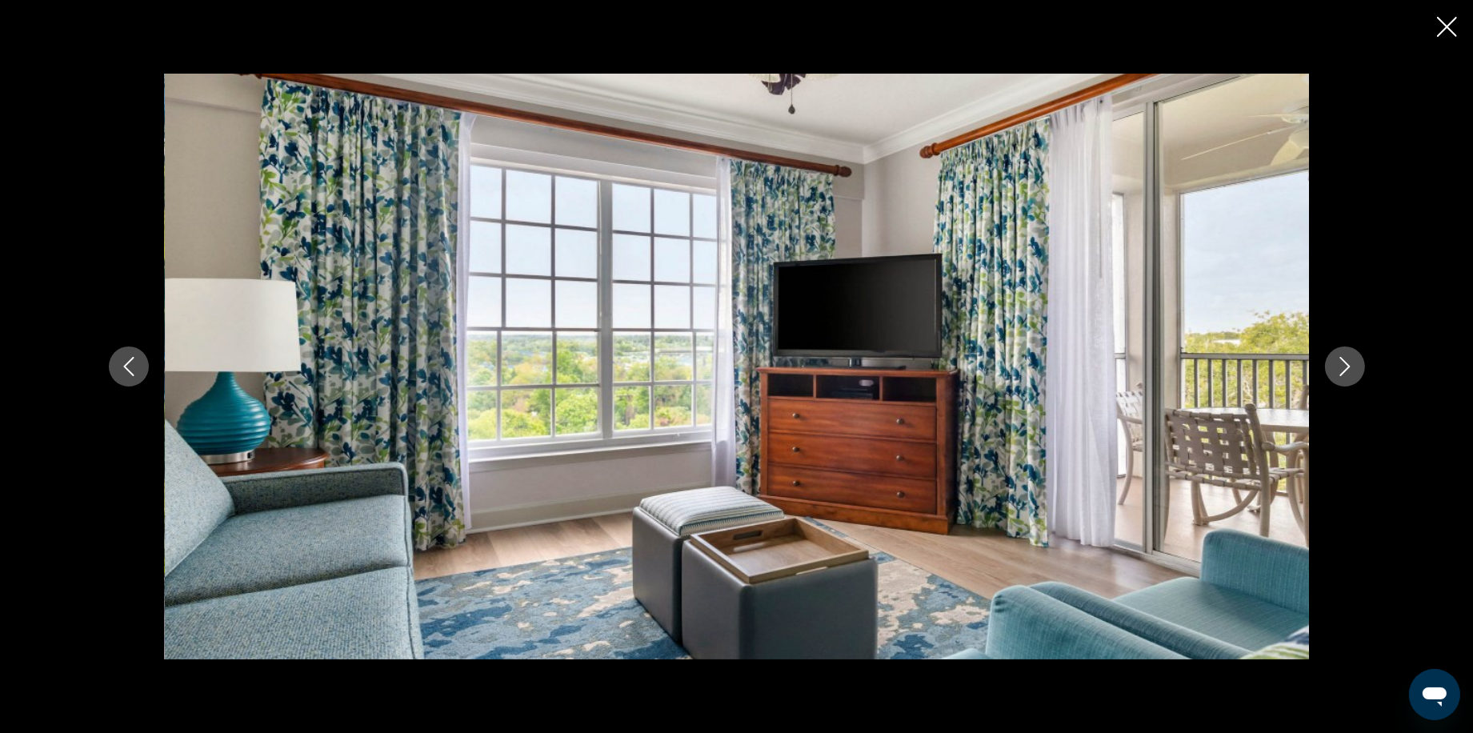
click at [1088, 366] on icon "Next image" at bounding box center [1344, 366] width 10 height 19
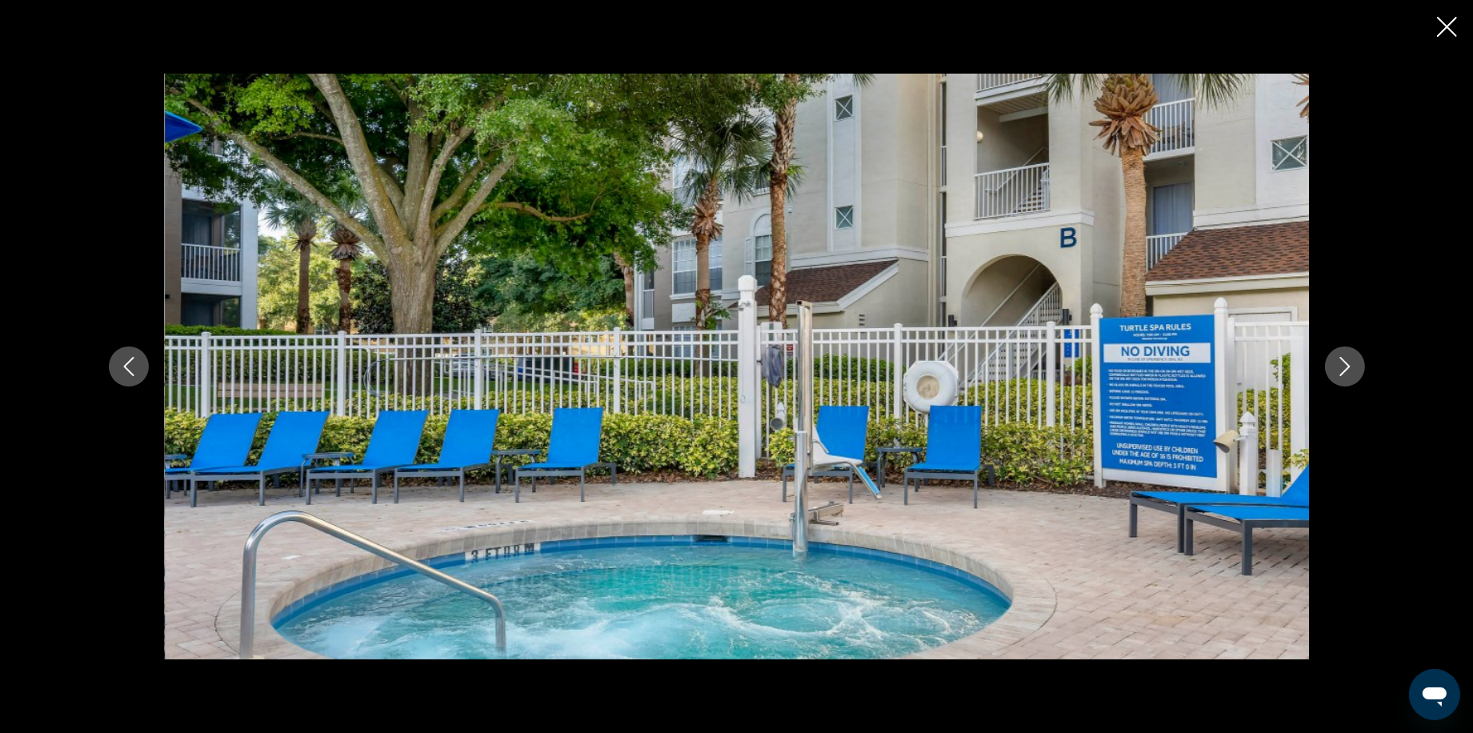
click at [1088, 366] on icon "Next image" at bounding box center [1344, 366] width 10 height 19
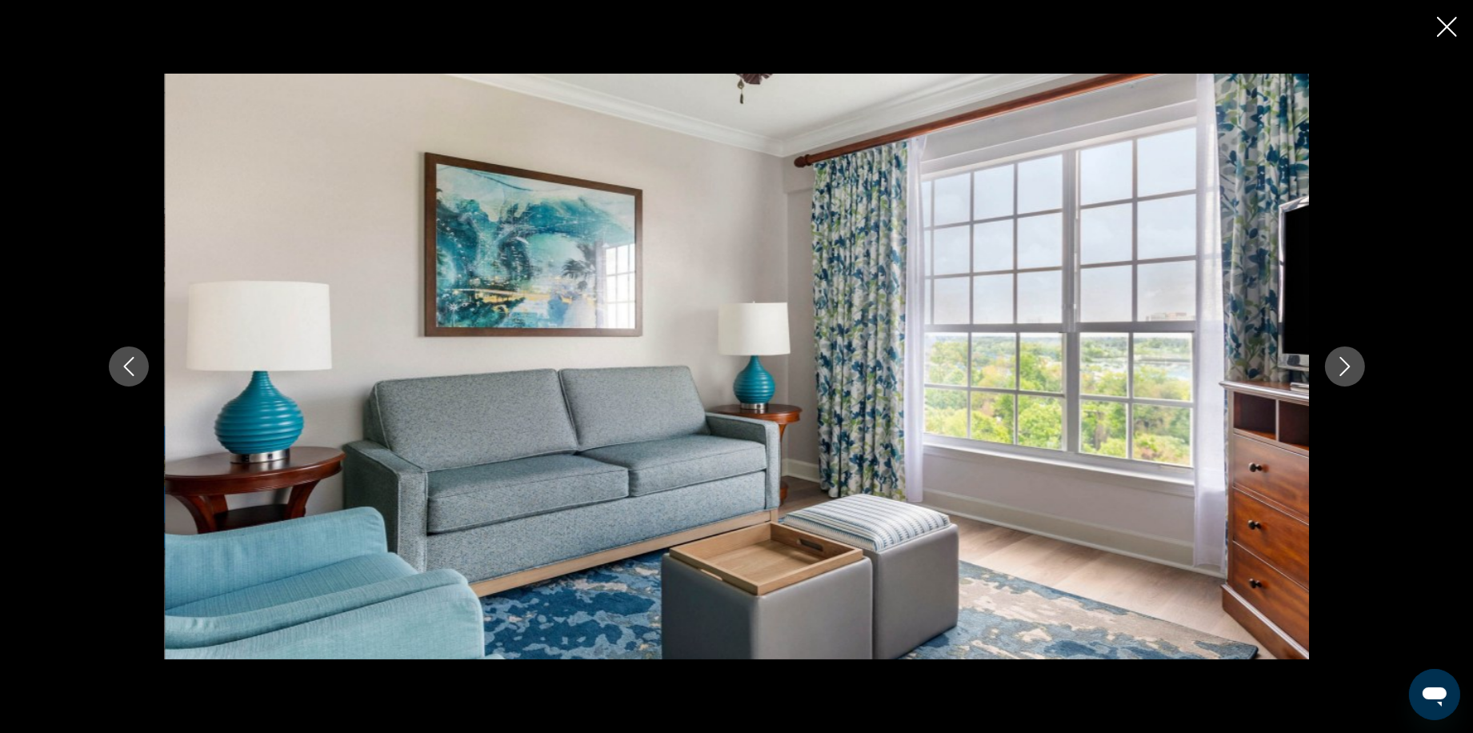
click at [1088, 366] on icon "Next image" at bounding box center [1344, 366] width 10 height 19
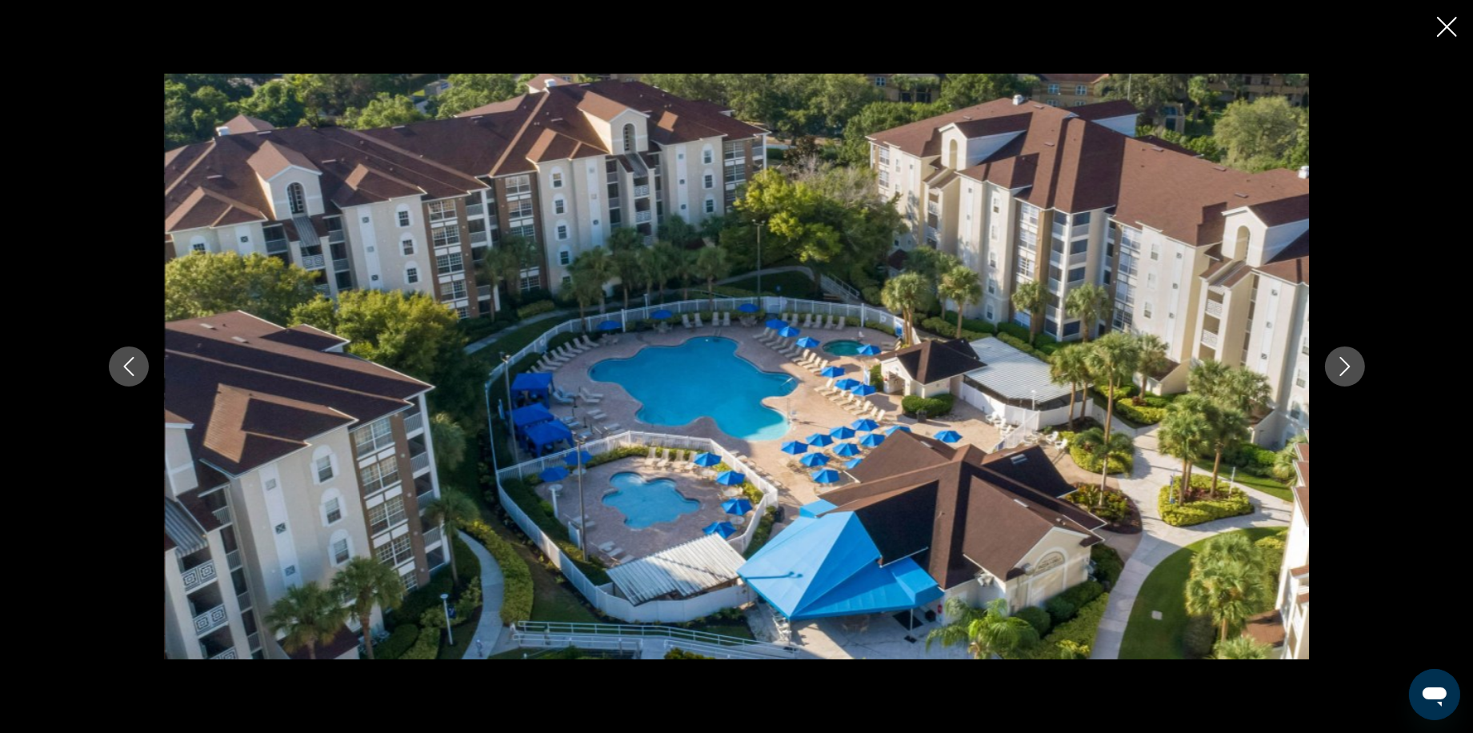
click at [1088, 366] on icon "Next image" at bounding box center [1344, 366] width 10 height 19
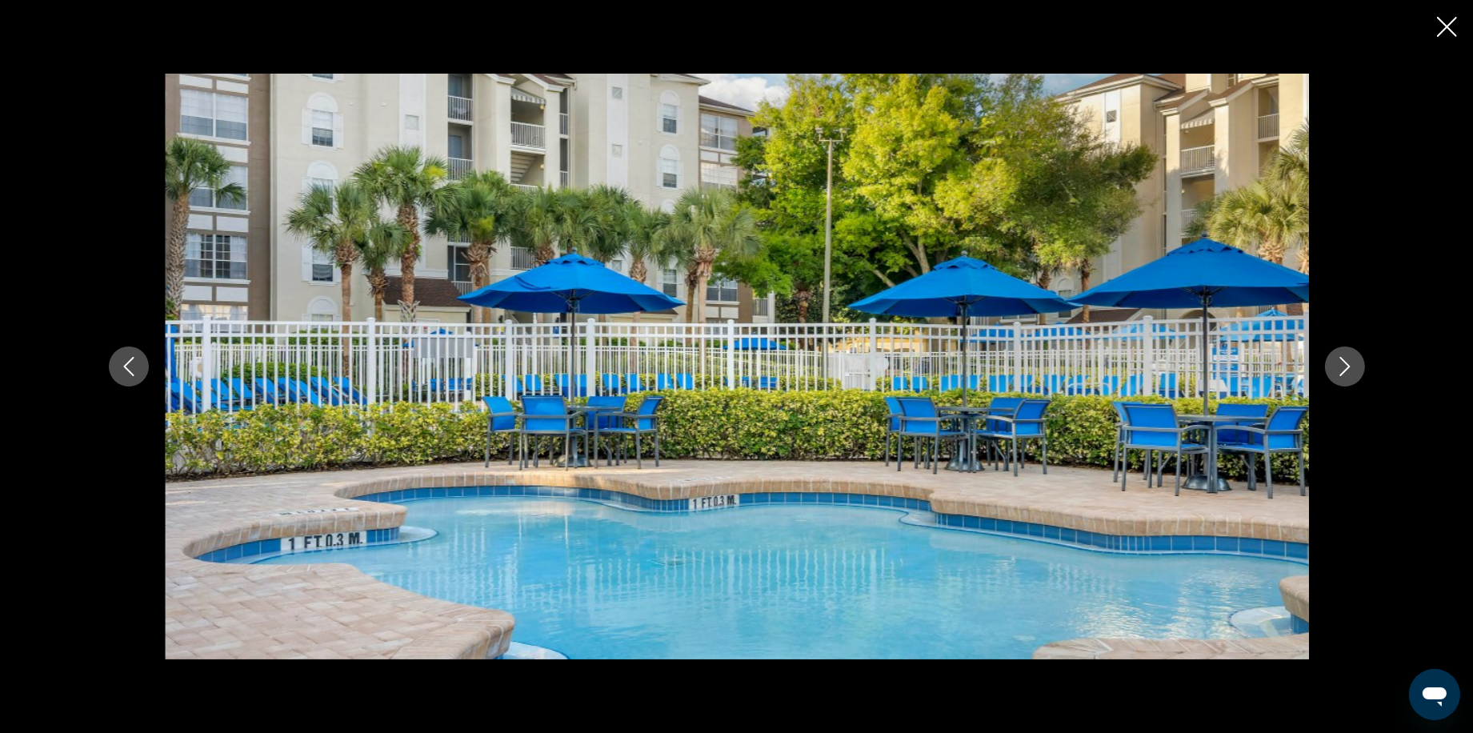
click at [1088, 26] on icon "Close slideshow" at bounding box center [1447, 27] width 20 height 20
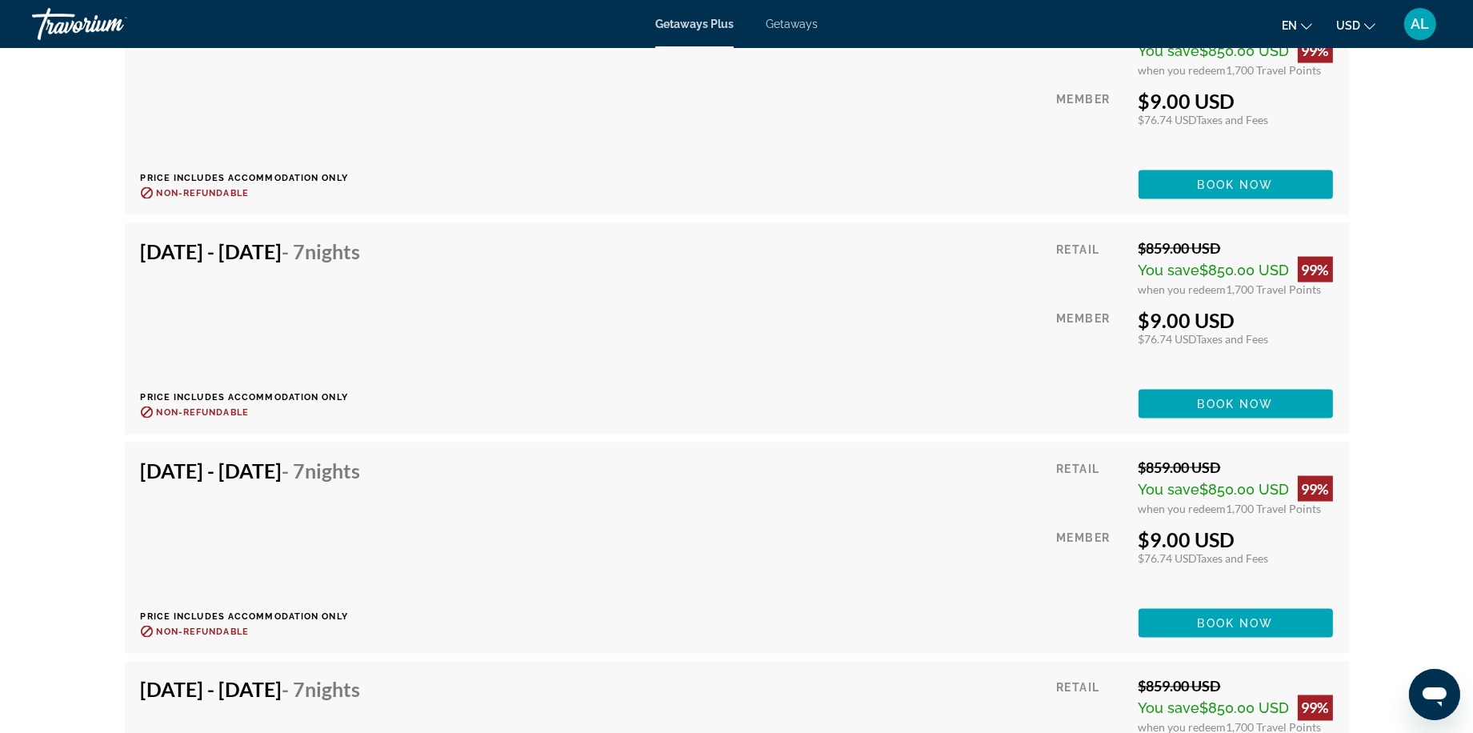
scroll to position [11860, 0]
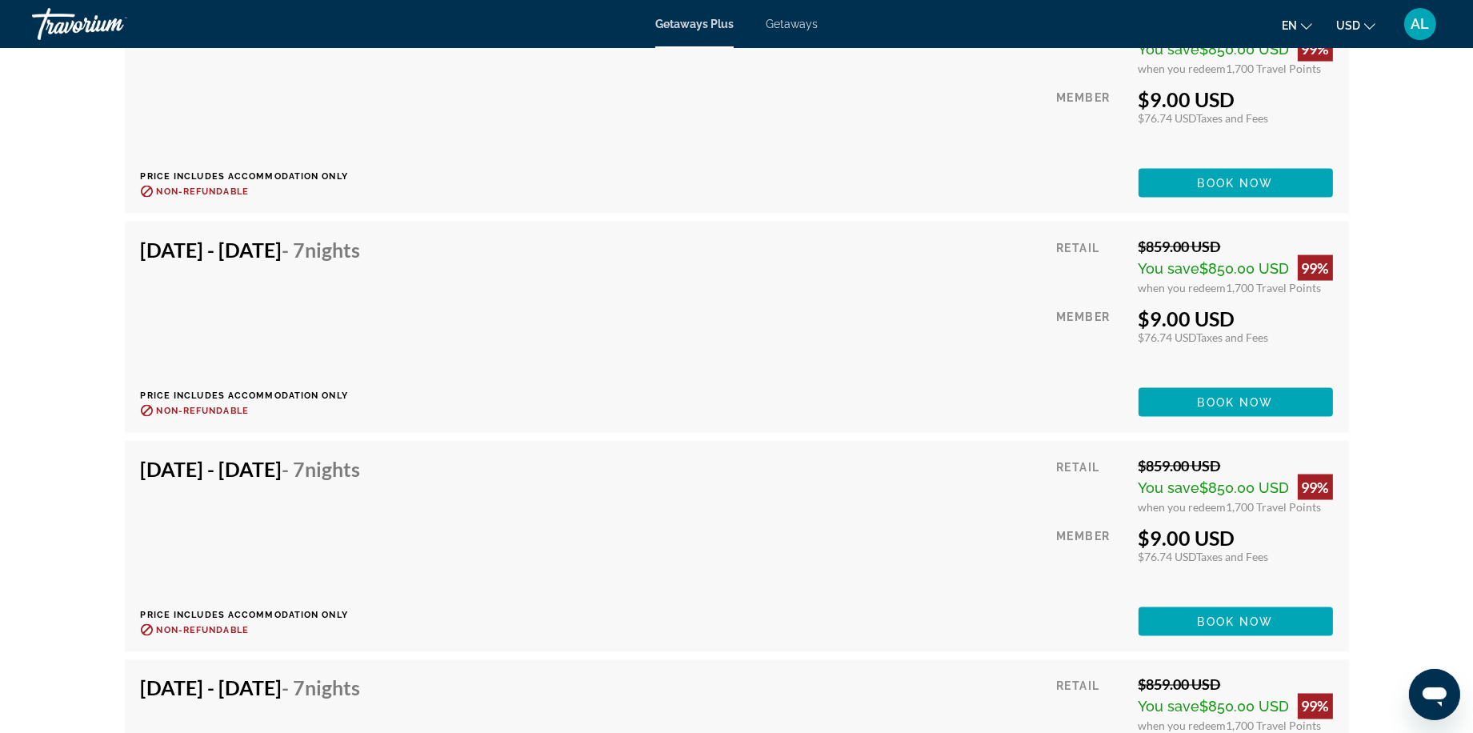
drag, startPoint x: 1325, startPoint y: 427, endPoint x: 1159, endPoint y: 414, distance: 166.2
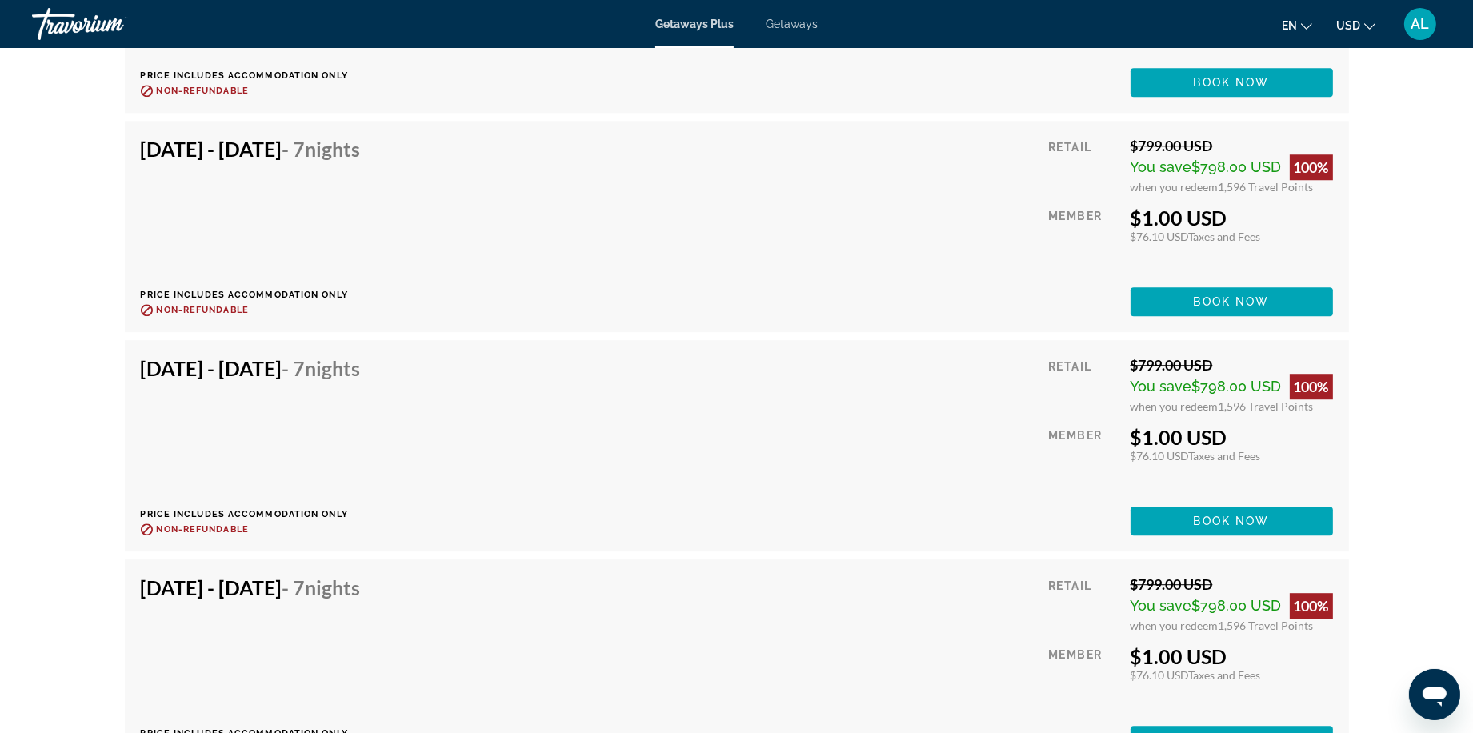
scroll to position [4787, 0]
